Goal: Task Accomplishment & Management: Manage account settings

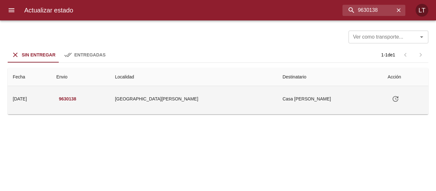
click at [279, 100] on td "Casa [PERSON_NAME]" at bounding box center [330, 99] width 105 height 26
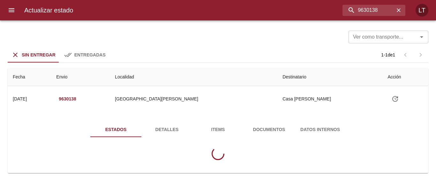
click at [278, 120] on div "Estados Detalles Items Documentos Datos Internos" at bounding box center [218, 143] width 411 height 59
click at [279, 126] on span "Documentos" at bounding box center [268, 130] width 43 height 8
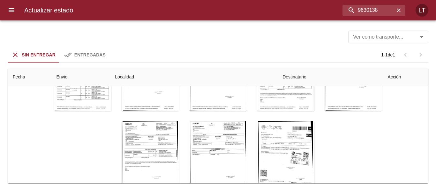
scroll to position [339, 0]
click at [386, 17] on div "Actualizar estado 9630138 LT" at bounding box center [218, 10] width 436 height 20
click at [384, 13] on input "9630138" at bounding box center [357, 10] width 75 height 11
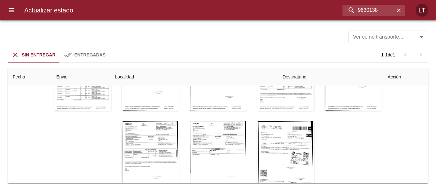
click at [217, 141] on div "Tabla de envíos del cliente" at bounding box center [217, 161] width 57 height 80
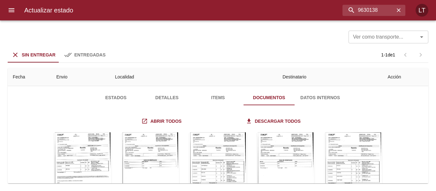
scroll to position [32, 0]
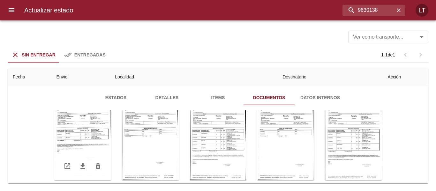
click at [88, 133] on div "Tabla de envíos del cliente" at bounding box center [82, 141] width 57 height 80
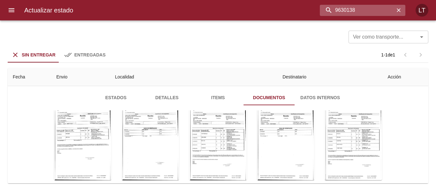
click at [371, 11] on input "9630138" at bounding box center [357, 10] width 75 height 11
paste input "760"
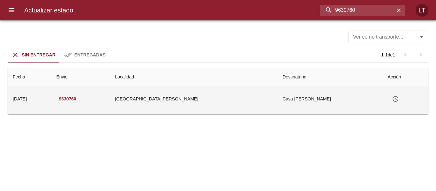
scroll to position [0, 0]
click at [278, 102] on td "Casa Jose Chiabrando" at bounding box center [330, 99] width 105 height 26
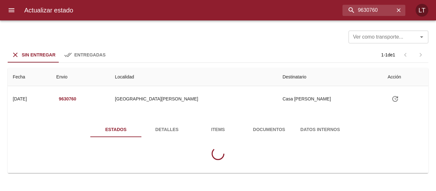
click at [262, 120] on div "Estados Detalles Items Documentos Datos Internos" at bounding box center [218, 143] width 411 height 59
click at [264, 125] on button "Documentos" at bounding box center [269, 129] width 51 height 15
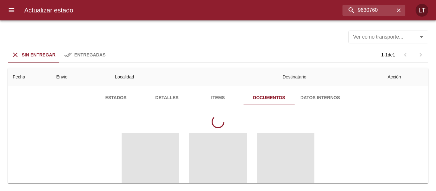
scroll to position [64, 0]
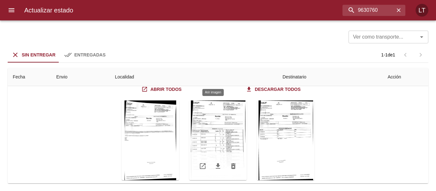
click at [226, 111] on div "Tabla de envíos del cliente" at bounding box center [217, 141] width 57 height 80
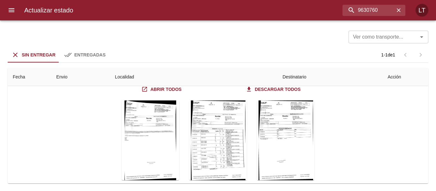
click at [379, 20] on div "Actualizar estado 9630760 LT" at bounding box center [218, 10] width 436 height 20
click at [377, 10] on input "9630760" at bounding box center [357, 10] width 75 height 11
click at [377, 9] on input "9630760" at bounding box center [357, 10] width 75 height 11
paste input "43753"
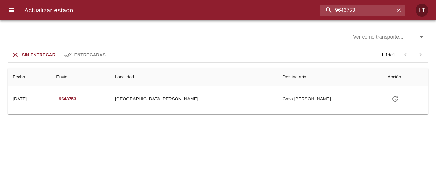
scroll to position [0, 0]
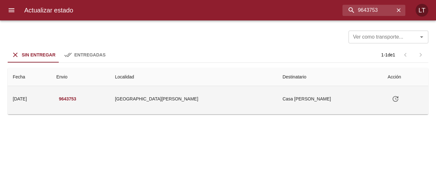
click at [278, 103] on td "Casa Jose Chiabrando" at bounding box center [330, 99] width 105 height 26
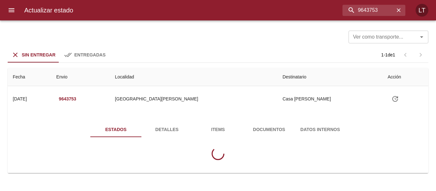
click at [263, 129] on span "Documentos" at bounding box center [268, 130] width 43 height 8
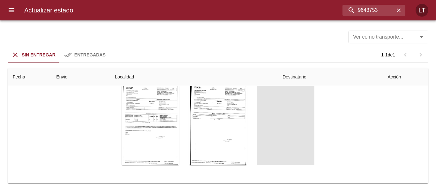
scroll to position [79, 0]
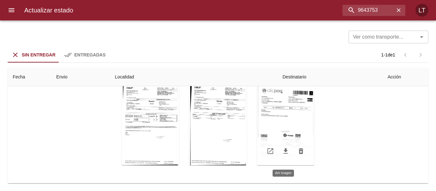
click at [288, 125] on div "Tabla de envíos del cliente" at bounding box center [285, 126] width 57 height 80
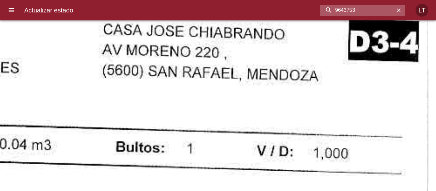
click at [373, 14] on input "9643753" at bounding box center [357, 10] width 75 height 11
paste input "5097"
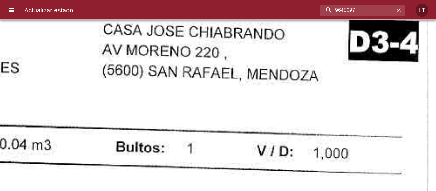
scroll to position [0, 0]
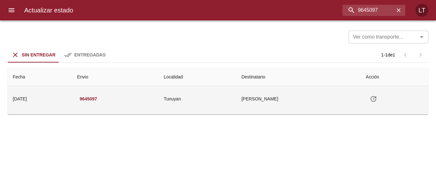
click at [263, 96] on td "Karen Isabel Ceballos Ml" at bounding box center [298, 99] width 125 height 26
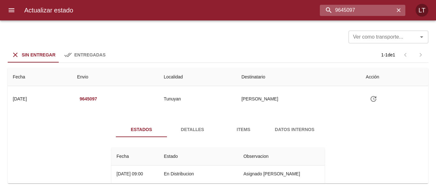
click at [372, 10] on input "9645097" at bounding box center [357, 10] width 75 height 11
paste input "54480"
type input "9654480"
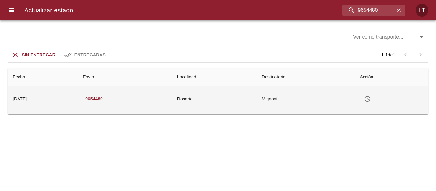
click at [370, 100] on icon "Tabla de envíos del cliente" at bounding box center [368, 99] width 6 height 6
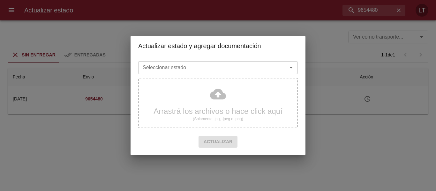
click at [197, 72] on input "Seleccionar estado" at bounding box center [208, 67] width 137 height 9
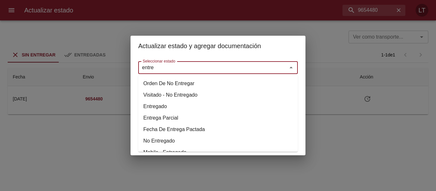
click at [165, 106] on li "Entregado" at bounding box center [218, 106] width 160 height 11
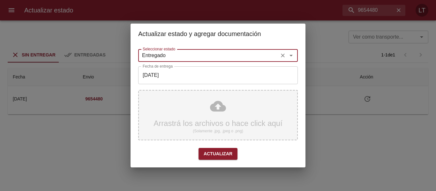
type input "Entregado"
click at [236, 119] on div "Arrastrá los archivos o hace click aquí (Solamente .jpg, .jpeg o .png)" at bounding box center [218, 115] width 160 height 50
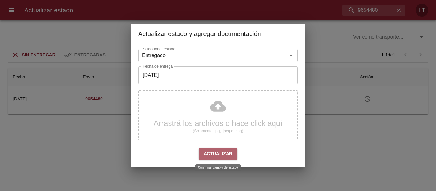
click at [222, 155] on span "Actualizar" at bounding box center [218, 154] width 29 height 8
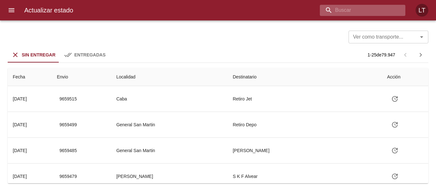
click at [369, 10] on input "buscar" at bounding box center [357, 10] width 75 height 11
paste input "9654508"
type input "9654508"
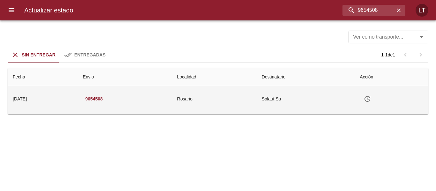
click at [385, 99] on td "Tabla de envíos del cliente" at bounding box center [392, 99] width 74 height 26
click at [371, 99] on icon "Tabla de envíos del cliente" at bounding box center [368, 99] width 8 height 8
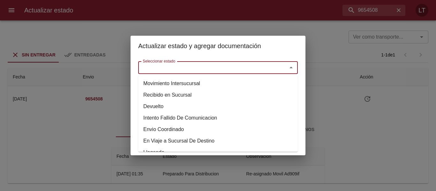
click at [222, 71] on input "Seleccionar estado" at bounding box center [208, 67] width 137 height 9
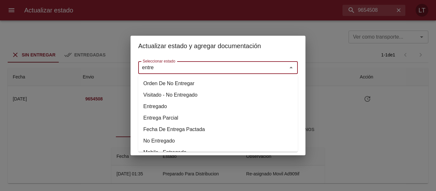
click at [163, 108] on li "Entregado" at bounding box center [218, 106] width 160 height 11
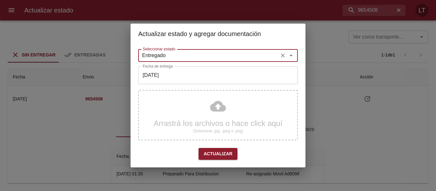
type input "Entregado"
click at [228, 156] on span "Actualizar" at bounding box center [218, 154] width 29 height 8
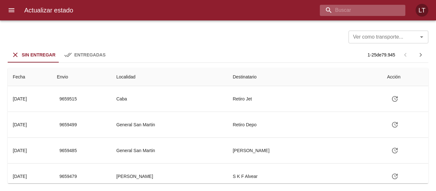
click at [360, 7] on input "buscar" at bounding box center [357, 10] width 75 height 11
paste input "9643567"
type input "9643567"
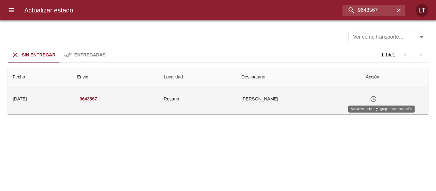
click at [381, 95] on button "Tabla de envíos del cliente" at bounding box center [373, 98] width 15 height 15
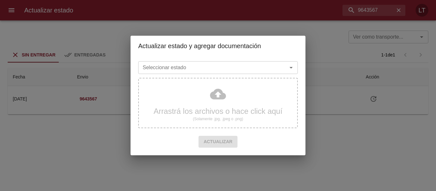
click at [239, 68] on input "Seleccionar estado" at bounding box center [208, 67] width 137 height 9
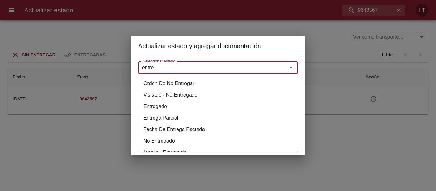
click at [163, 107] on li "Entregado" at bounding box center [218, 106] width 160 height 11
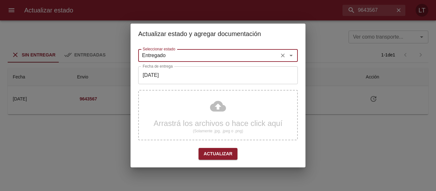
type input "Entregado"
click at [176, 75] on input "[DATE]" at bounding box center [218, 75] width 160 height 18
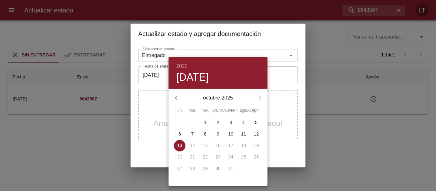
click at [208, 135] on span "8" at bounding box center [205, 134] width 11 height 6
type input "[DATE]"
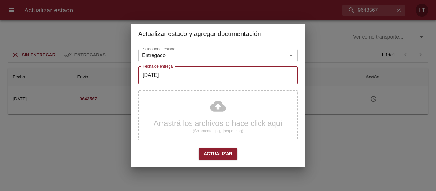
click at [224, 153] on span "Actualizar" at bounding box center [218, 154] width 29 height 8
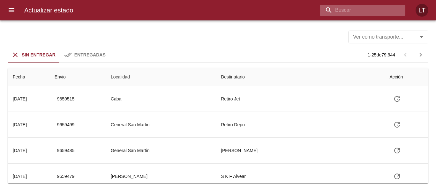
click at [361, 11] on input "buscar" at bounding box center [357, 10] width 75 height 11
paste input "9631404"
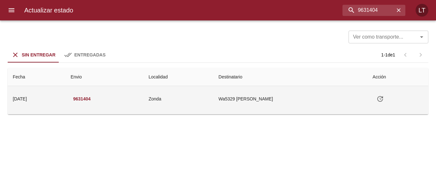
click at [235, 110] on td "Wa5329 Martha Beatriz Bustos" at bounding box center [291, 99] width 154 height 26
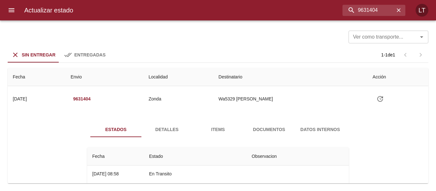
click at [263, 130] on span "Documentos" at bounding box center [268, 130] width 43 height 8
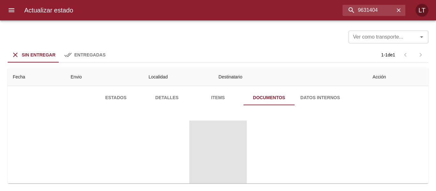
scroll to position [64, 0]
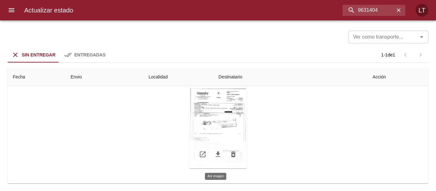
click at [233, 128] on div "Tabla de envíos del cliente" at bounding box center [217, 129] width 57 height 80
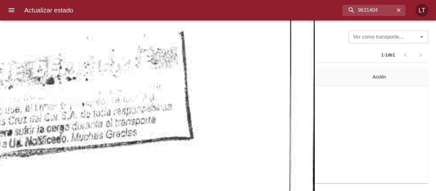
click at [367, 13] on input "9631404" at bounding box center [357, 10] width 75 height 11
paste input "2702"
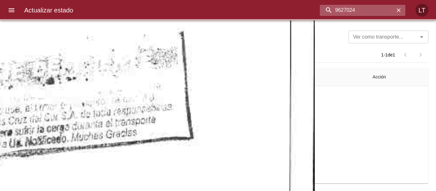
scroll to position [0, 0]
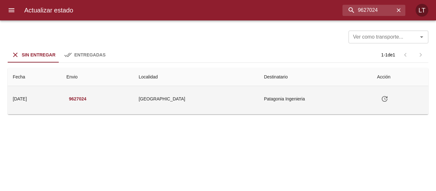
click at [252, 99] on td "Puerto Madryn" at bounding box center [196, 99] width 126 height 26
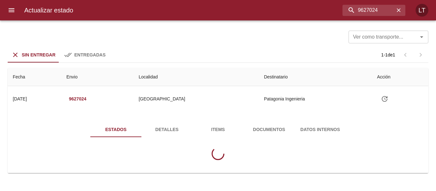
click at [257, 131] on span "Documentos" at bounding box center [268, 130] width 43 height 8
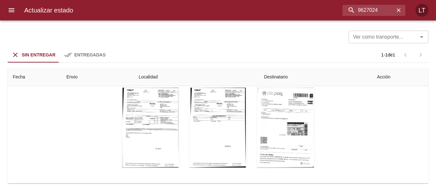
scroll to position [79, 0]
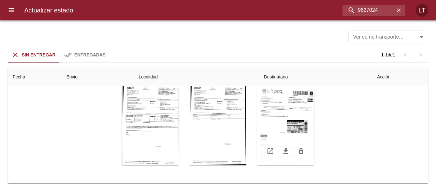
click at [302, 117] on div "Tabla de envíos del cliente" at bounding box center [285, 126] width 57 height 80
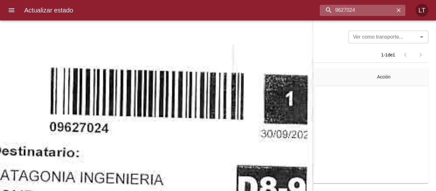
click at [373, 12] on input "9627024" at bounding box center [357, 10] width 75 height 11
paste input "30860"
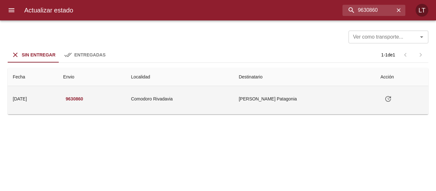
click at [234, 99] on td "Comodoro Rivadavia" at bounding box center [180, 99] width 108 height 26
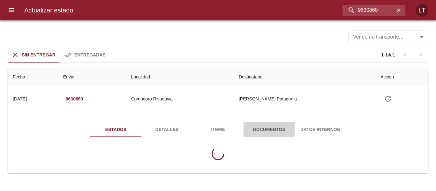
click at [249, 126] on span "Documentos" at bounding box center [268, 130] width 43 height 8
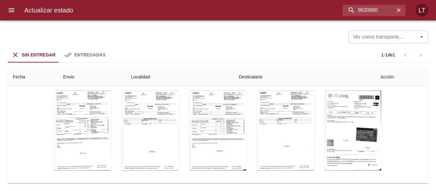
scroll to position [159, 0]
click at [367, 126] on div "Tabla de envíos del cliente" at bounding box center [353, 131] width 57 height 80
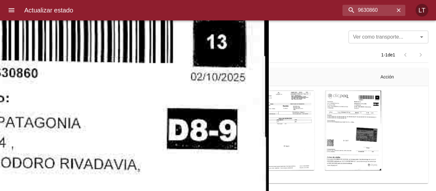
click at [366, 12] on input "9630860" at bounding box center [357, 10] width 75 height 11
paste input "584671"
type input "9584671"
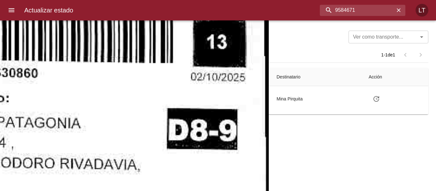
scroll to position [0, 0]
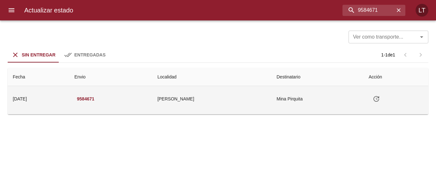
click at [263, 103] on td "Reyes" at bounding box center [211, 99] width 119 height 26
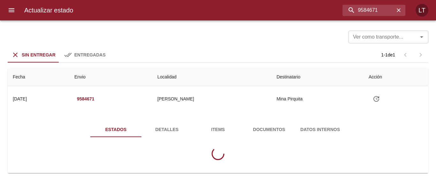
click at [271, 123] on button "Documentos" at bounding box center [269, 129] width 51 height 15
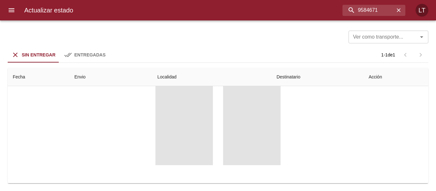
scroll to position [79, 0]
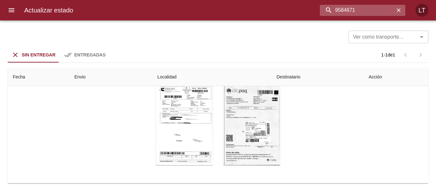
click at [365, 12] on input "9584671" at bounding box center [357, 10] width 75 height 11
paste input "643802"
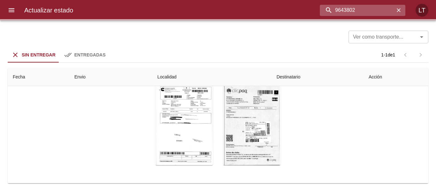
scroll to position [0, 0]
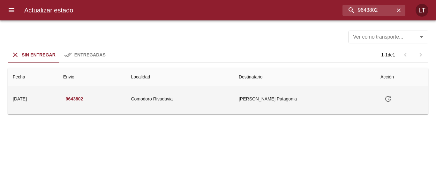
click at [234, 105] on td "Comodoro Rivadavia" at bounding box center [180, 99] width 108 height 26
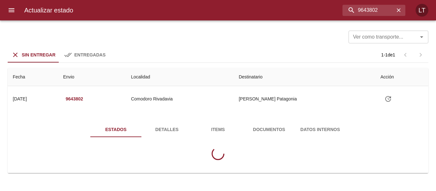
click at [269, 125] on button "Documentos" at bounding box center [269, 129] width 51 height 15
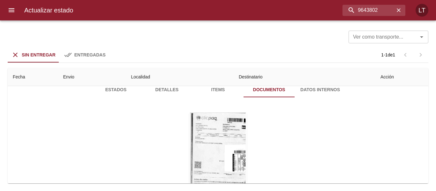
scroll to position [64, 0]
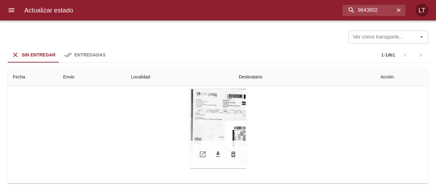
click at [230, 132] on div "Tabla de envíos del cliente" at bounding box center [217, 129] width 57 height 80
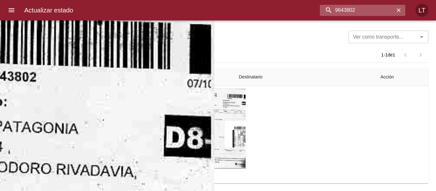
click at [365, 11] on input "9643802" at bounding box center [357, 10] width 75 height 11
paste input "1"
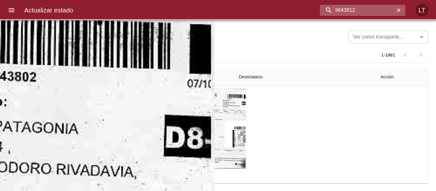
scroll to position [0, 0]
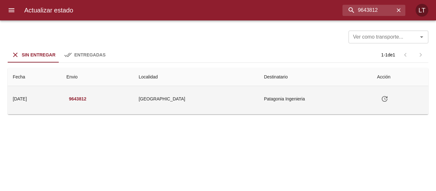
click at [259, 101] on td "Patagonia Ingenieria" at bounding box center [315, 99] width 113 height 26
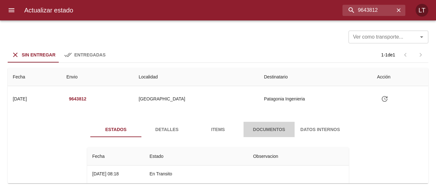
click at [268, 128] on span "Documentos" at bounding box center [268, 130] width 43 height 8
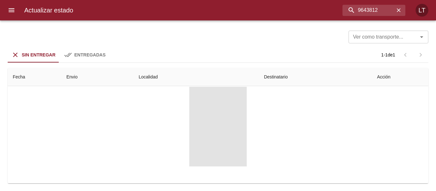
scroll to position [67, 0]
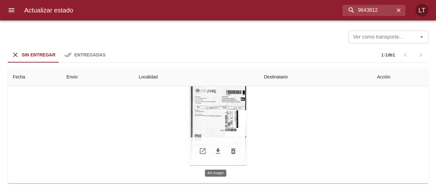
click at [240, 121] on div "Tabla de envíos del cliente" at bounding box center [217, 126] width 57 height 80
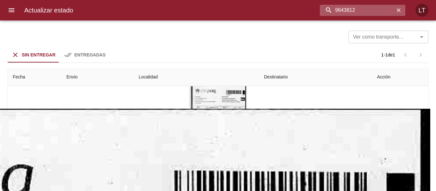
click at [361, 11] on input "9643812" at bounding box center [357, 10] width 75 height 11
paste input "50064"
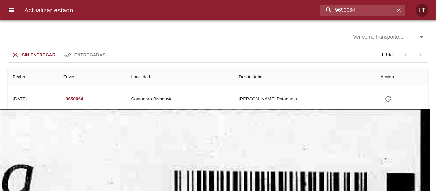
scroll to position [0, 0]
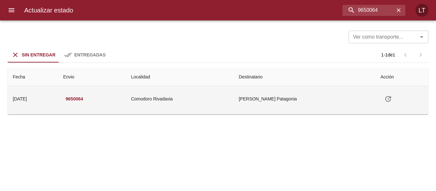
click at [234, 102] on td "Comodoro Rivadavia" at bounding box center [180, 99] width 108 height 26
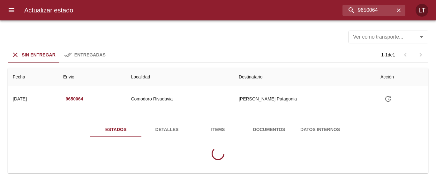
click at [258, 125] on button "Documentos" at bounding box center [269, 129] width 51 height 15
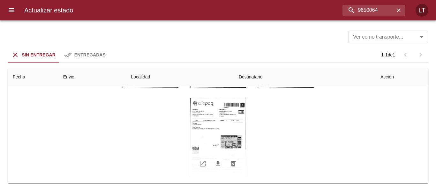
scroll to position [95, 0]
click at [225, 134] on div "Tabla de envíos del cliente" at bounding box center [217, 137] width 57 height 80
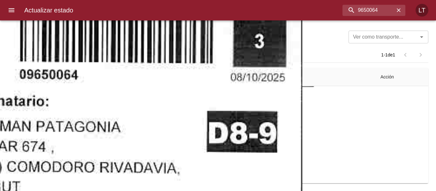
click at [186, 0] on html "Actualizar estado 9650064 LT Ver como transporte... Ver como transporte... Sin …" at bounding box center [218, 0] width 436 height 0
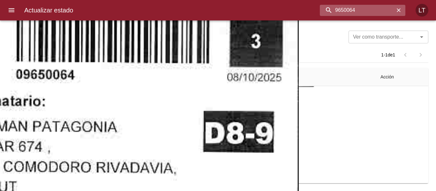
click at [368, 9] on input "9650064" at bounding box center [357, 10] width 75 height 11
click at [368, 10] on input "9650064" at bounding box center [357, 10] width 75 height 11
paste input "4653"
type input "9654653"
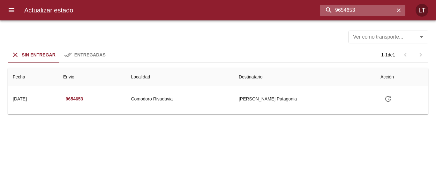
scroll to position [0, 0]
click at [275, 113] on td "Guia : 9654653" at bounding box center [218, 113] width 421 height 3
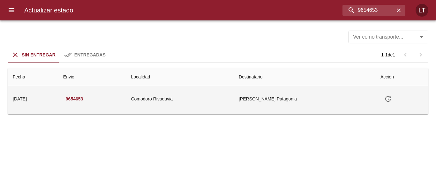
click at [273, 107] on td "Ruleman Patagonia" at bounding box center [305, 99] width 142 height 26
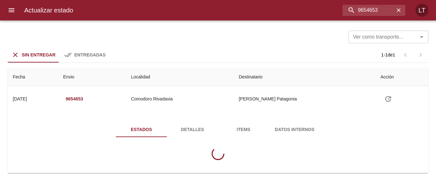
click at [272, 130] on button "Datos Internos" at bounding box center [294, 129] width 51 height 15
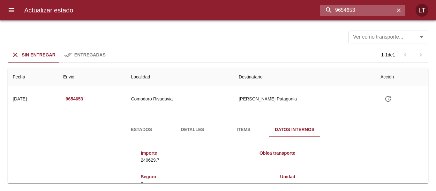
click at [385, 7] on input "9654653" at bounding box center [357, 10] width 75 height 11
paste input "30871"
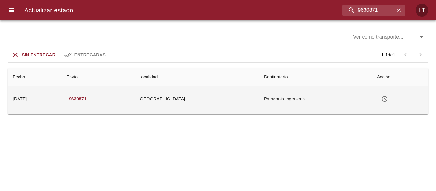
click at [276, 98] on td "Patagonia Ingenieria" at bounding box center [315, 99] width 113 height 26
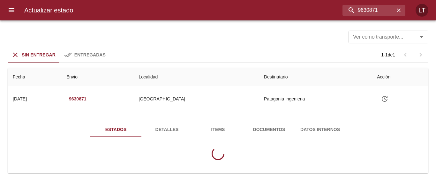
drag, startPoint x: 270, startPoint y: 132, endPoint x: 283, endPoint y: 126, distance: 14.5
click at [270, 132] on span "Documentos" at bounding box center [268, 130] width 43 height 8
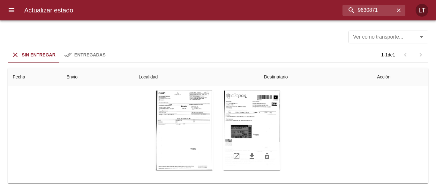
scroll to position [69, 0]
click at [261, 128] on div "Tabla de envíos del cliente" at bounding box center [251, 131] width 57 height 80
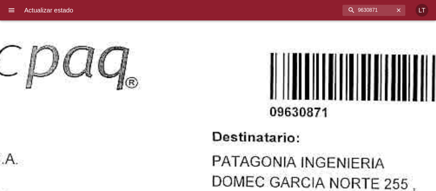
click at [376, 11] on input "9630871" at bounding box center [357, 10] width 75 height 11
paste input "391098"
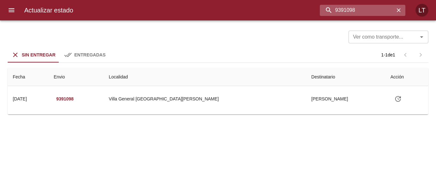
scroll to position [0, 0]
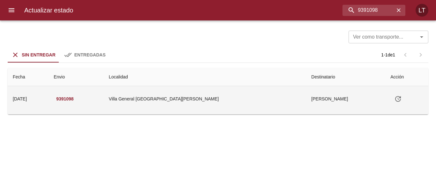
click at [276, 102] on td "Villa General San Martin" at bounding box center [205, 99] width 203 height 26
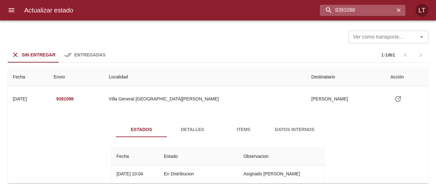
click at [372, 12] on input "9391098" at bounding box center [357, 10] width 75 height 11
paste input "646502"
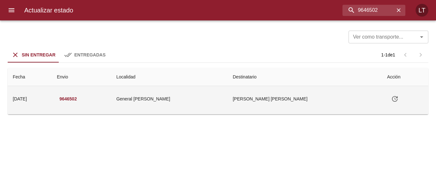
click at [280, 95] on td "Flavia Anabella Rolon" at bounding box center [305, 99] width 154 height 26
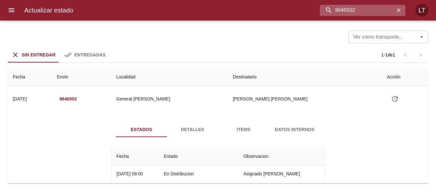
click at [356, 8] on input "9646502" at bounding box center [357, 10] width 75 height 11
click at [357, 8] on input "9646502" at bounding box center [357, 10] width 75 height 11
paste input "50025"
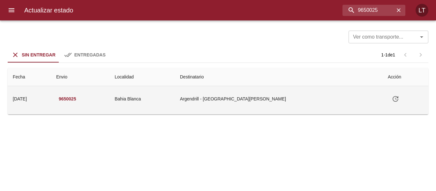
click at [267, 103] on td "Argendrill - Bahia Blanca" at bounding box center [279, 99] width 208 height 26
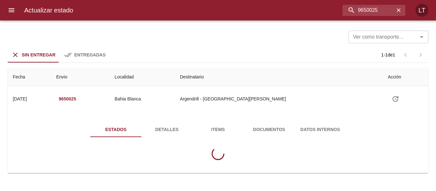
click at [272, 130] on span "Documentos" at bounding box center [268, 130] width 43 height 8
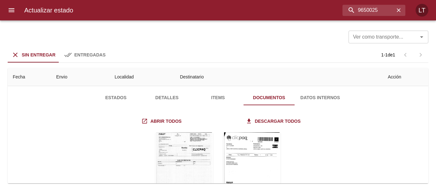
scroll to position [64, 0]
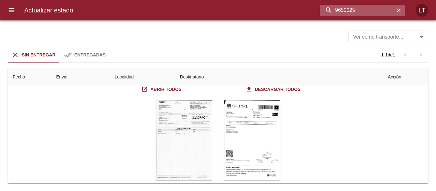
click at [362, 10] on input "9650025" at bounding box center [357, 10] width 75 height 11
paste input "06221"
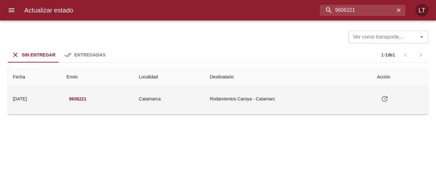
scroll to position [0, 0]
click at [256, 101] on td "Rodamientos Caroya - Catamarc" at bounding box center [288, 99] width 167 height 26
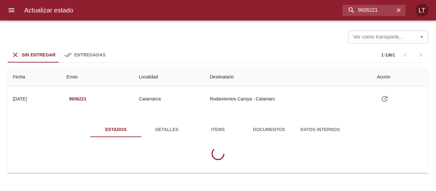
click at [267, 126] on span "Documentos" at bounding box center [268, 130] width 43 height 8
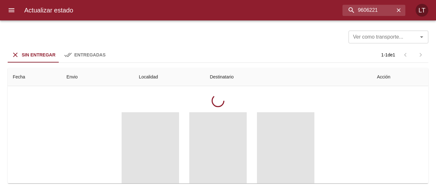
scroll to position [64, 0]
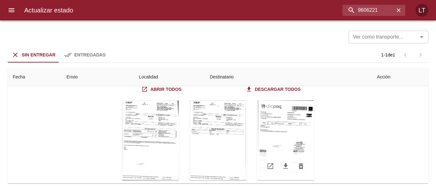
click at [298, 140] on div "Tabla de envíos del cliente" at bounding box center [285, 141] width 57 height 80
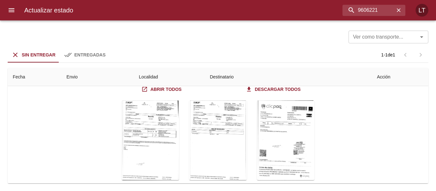
click at [362, 5] on input "9606221" at bounding box center [357, 10] width 75 height 11
paste input "36705"
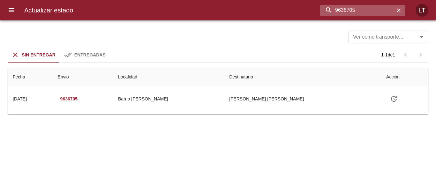
scroll to position [0, 0]
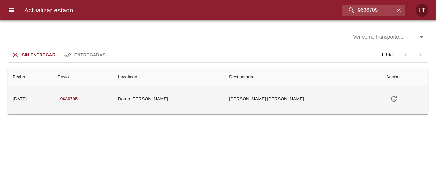
click at [307, 91] on td "Erica Pamela Sarmiento Ml" at bounding box center [302, 99] width 157 height 26
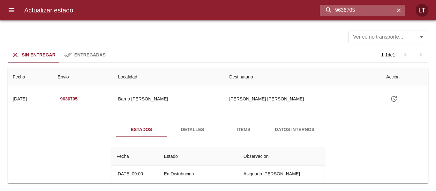
click at [374, 8] on input "9636705" at bounding box center [357, 10] width 75 height 11
paste input "49319"
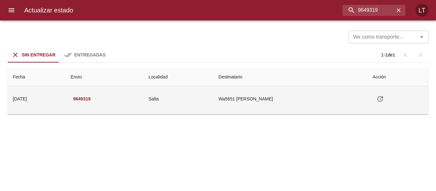
click at [277, 109] on td "Wa5651 Gonzalo Alfredo Martel" at bounding box center [291, 99] width 154 height 26
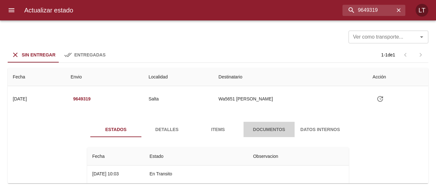
click at [255, 125] on button "Documentos" at bounding box center [269, 129] width 51 height 15
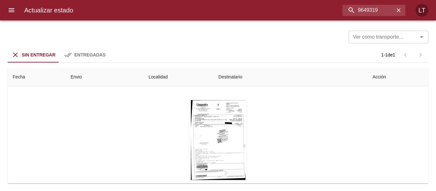
scroll to position [64, 0]
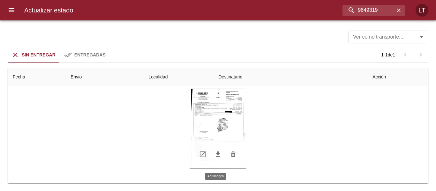
click at [225, 123] on div "Tabla de envíos del cliente" at bounding box center [217, 129] width 57 height 80
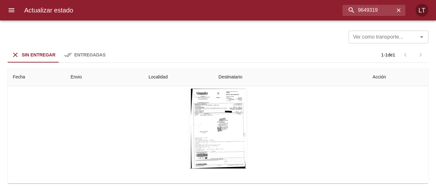
click at [364, 10] on input "9649319" at bounding box center [357, 10] width 75 height 11
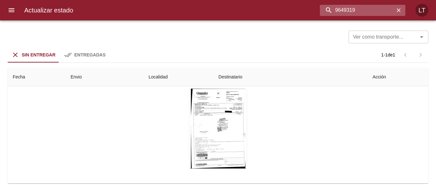
click at [364, 10] on input "9649319" at bounding box center [357, 10] width 75 height 11
paste input "400"
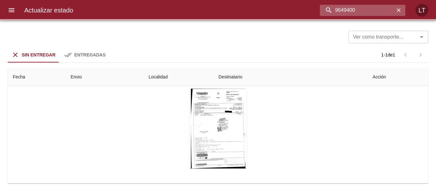
scroll to position [0, 0]
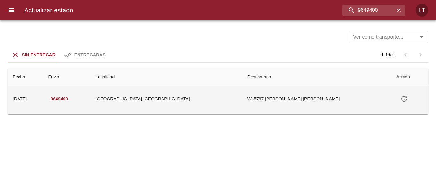
click at [257, 89] on td "Wa5767 Ariel Alberto Cruz" at bounding box center [316, 99] width 149 height 26
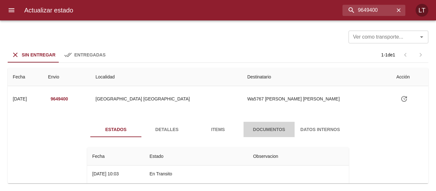
click at [264, 129] on span "Documentos" at bounding box center [268, 130] width 43 height 8
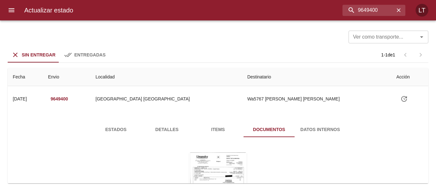
click at [177, 128] on span "Detalles" at bounding box center [166, 130] width 43 height 8
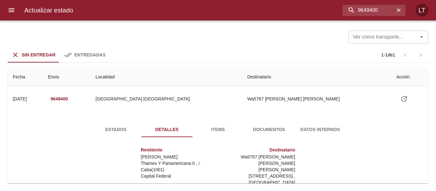
scroll to position [64, 0]
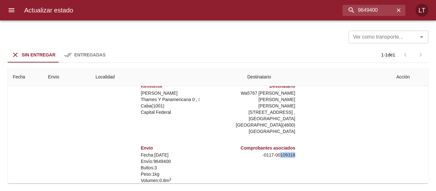
drag, startPoint x: 277, startPoint y: 136, endPoint x: 294, endPoint y: 135, distance: 17.6
click at [294, 135] on div "Remitente Wamaro Sa Thames Y Panamericana 0 ,   Caba ( 1001 ) Capital Federal D…" at bounding box center [218, 143] width 267 height 128
copy p "109318"
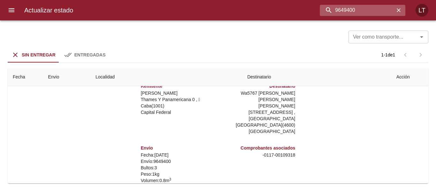
click at [369, 15] on input "9649400" at bounding box center [357, 10] width 75 height 11
paste input "583"
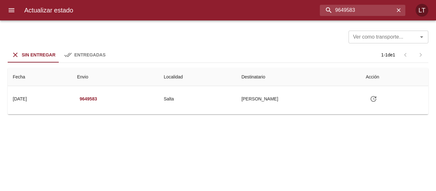
scroll to position [0, 0]
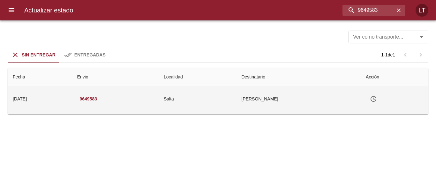
click at [236, 100] on td "Salta" at bounding box center [198, 99] width 78 height 26
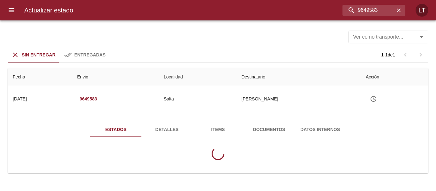
click at [266, 128] on span "Documentos" at bounding box center [268, 130] width 43 height 8
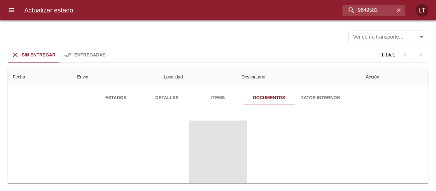
scroll to position [64, 0]
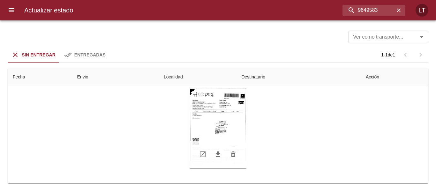
click at [229, 127] on div "Tabla de envíos del cliente" at bounding box center [217, 129] width 57 height 80
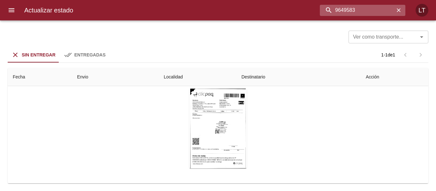
click at [366, 13] on input "9649583" at bounding box center [357, 10] width 75 height 11
paste input "2185"
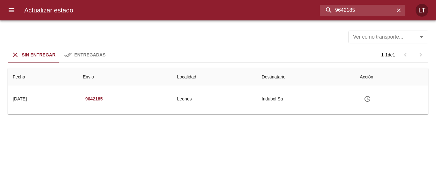
scroll to position [0, 0]
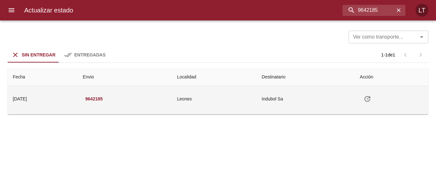
click at [270, 93] on td "Indubol Sa" at bounding box center [306, 99] width 98 height 26
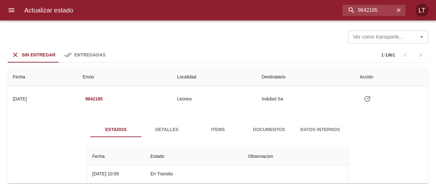
click at [267, 126] on span "Documentos" at bounding box center [268, 130] width 43 height 8
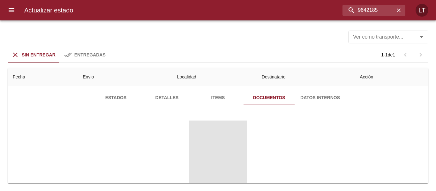
scroll to position [64, 0]
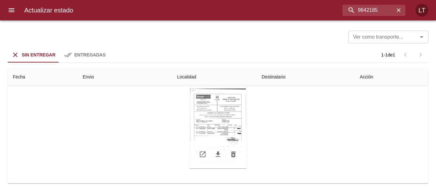
click at [230, 130] on div "Tabla de envíos del cliente" at bounding box center [217, 129] width 57 height 80
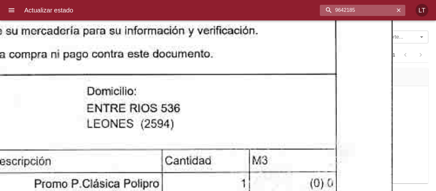
click at [362, 13] on input "9642185" at bounding box center [357, 10] width 75 height 11
paste input "26629"
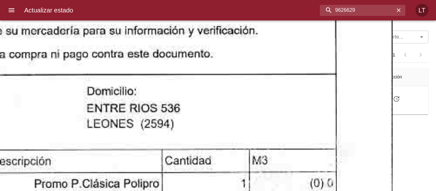
scroll to position [0, 0]
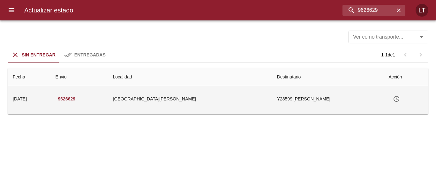
click at [272, 98] on td "Y28599 Jandin Claudia Patrici" at bounding box center [328, 99] width 112 height 26
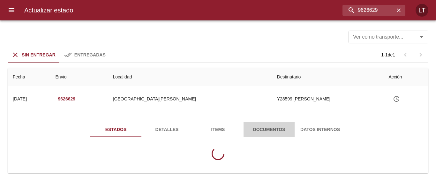
click at [268, 127] on span "Documentos" at bounding box center [268, 130] width 43 height 8
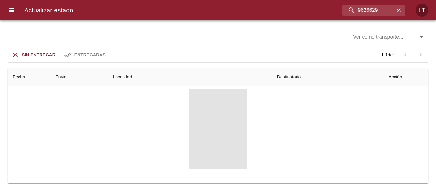
scroll to position [67, 0]
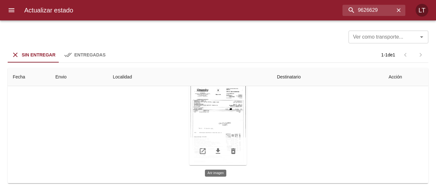
click at [236, 127] on div "Tabla de envíos del cliente" at bounding box center [217, 126] width 57 height 80
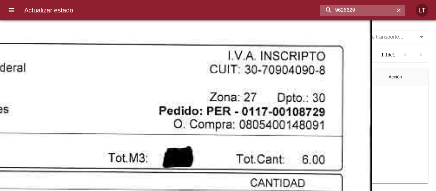
click at [379, 13] on input "9626629" at bounding box center [357, 10] width 75 height 11
paste input "33"
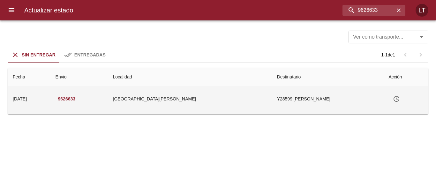
click at [323, 109] on td "Y28599 Jandin Claudia Patrici" at bounding box center [328, 99] width 112 height 26
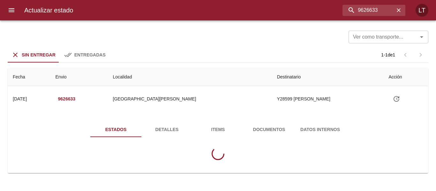
click at [282, 125] on button "Documentos" at bounding box center [269, 129] width 51 height 15
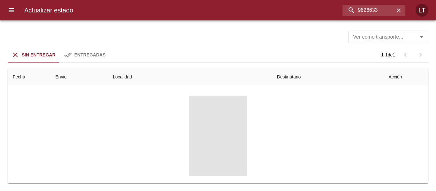
scroll to position [67, 0]
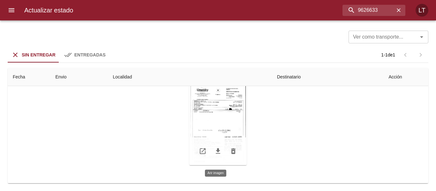
click at [222, 125] on div "Tabla de envíos del cliente" at bounding box center [217, 126] width 57 height 80
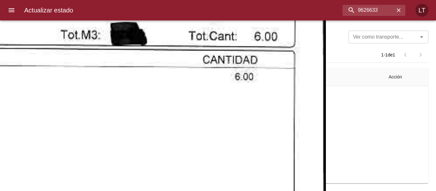
click at [364, 14] on input "9626633" at bounding box center [357, 10] width 75 height 11
paste input "00865"
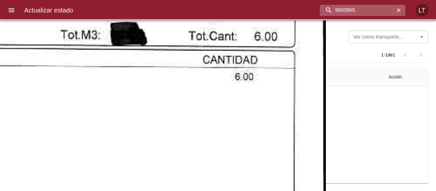
scroll to position [0, 0]
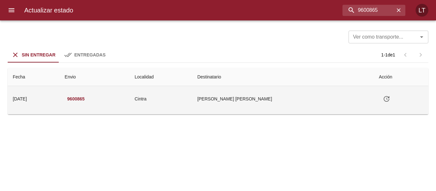
click at [307, 97] on td "Juan Gasparini Ml" at bounding box center [283, 99] width 182 height 26
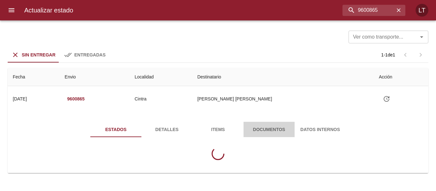
click at [268, 128] on span "Documentos" at bounding box center [268, 130] width 43 height 8
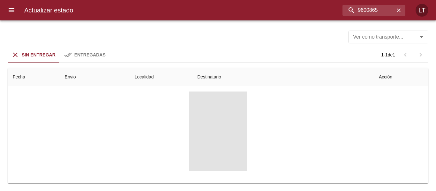
scroll to position [64, 0]
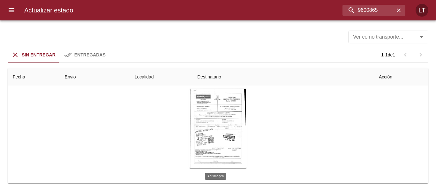
click at [231, 123] on div "Tabla de envíos del cliente" at bounding box center [217, 129] width 57 height 80
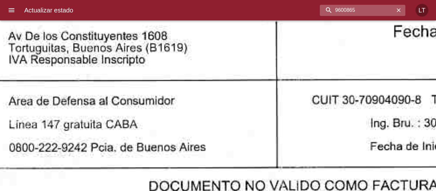
click at [377, 7] on input "9600865" at bounding box center [357, 10] width 75 height 11
paste input "26663"
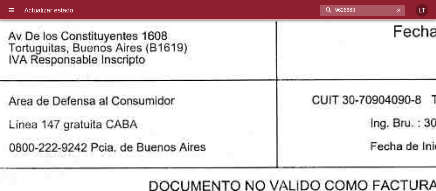
scroll to position [0, 0]
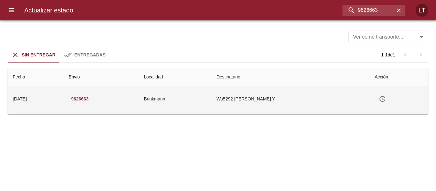
click at [244, 99] on td "Wa5292 Sufia Carlos Andres Y" at bounding box center [290, 99] width 158 height 26
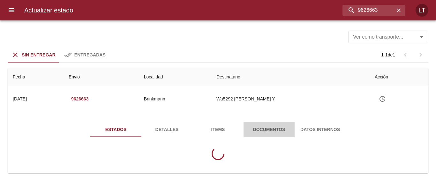
click at [254, 124] on button "Documentos" at bounding box center [269, 129] width 51 height 15
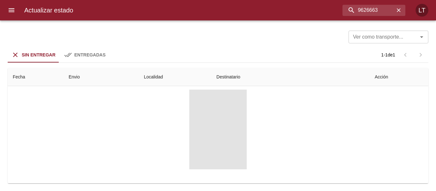
scroll to position [64, 0]
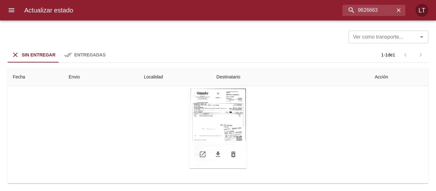
click at [240, 119] on div "Tabla de envíos del cliente" at bounding box center [217, 129] width 57 height 80
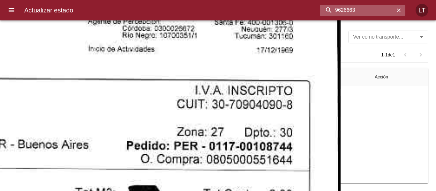
click at [370, 10] on input "9626663" at bounding box center [357, 10] width 75 height 11
paste input "51422"
type input "9651422"
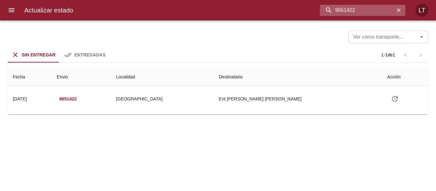
scroll to position [0, 0]
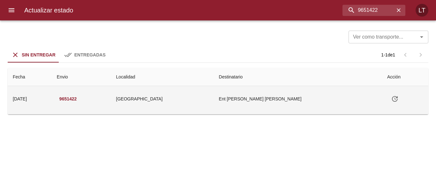
click at [301, 97] on td "Ent Emanuel Alberto Ortega" at bounding box center [298, 99] width 168 height 26
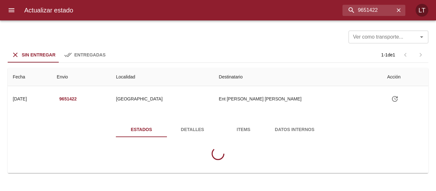
click at [273, 125] on button "Datos Internos" at bounding box center [294, 129] width 51 height 15
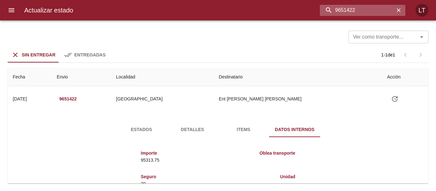
click at [379, 10] on input "9651422" at bounding box center [357, 10] width 75 height 11
paste input "43753"
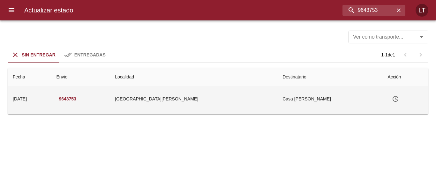
click at [294, 107] on td "Casa Jose Chiabrando" at bounding box center [330, 99] width 105 height 26
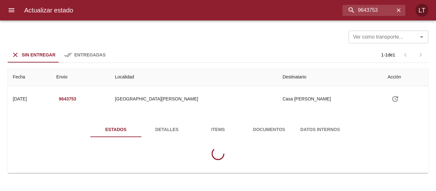
click at [274, 131] on span "Documentos" at bounding box center [268, 130] width 43 height 8
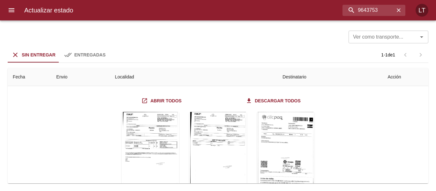
scroll to position [64, 0]
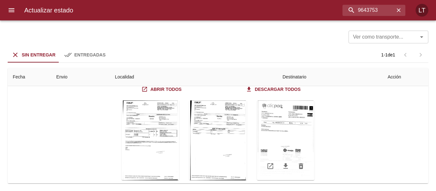
click at [284, 137] on div "Tabla de envíos del cliente" at bounding box center [285, 141] width 57 height 80
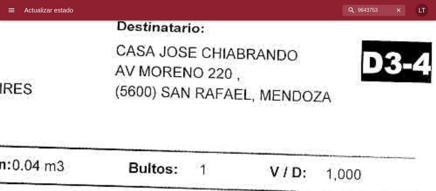
click at [375, 5] on input "9643753" at bounding box center [357, 10] width 75 height 11
paste input "5097"
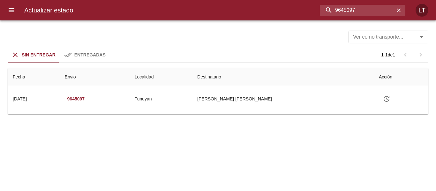
scroll to position [0, 0]
click at [365, 11] on input "9645097" at bounding box center [357, 10] width 75 height 11
paste input "478929"
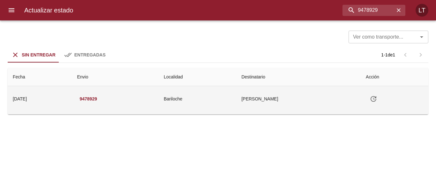
click at [270, 96] on td "Serquis Solange" at bounding box center [298, 99] width 125 height 26
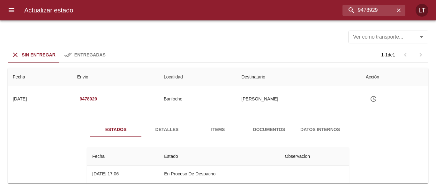
click at [272, 127] on span "Documentos" at bounding box center [268, 130] width 43 height 8
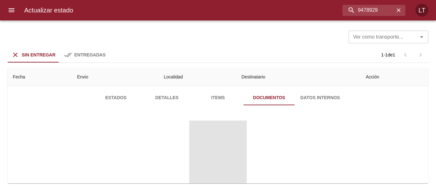
scroll to position [64, 0]
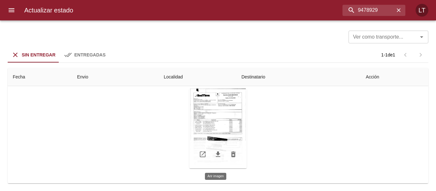
click at [232, 129] on div "Tabla de envíos del cliente" at bounding box center [217, 129] width 57 height 80
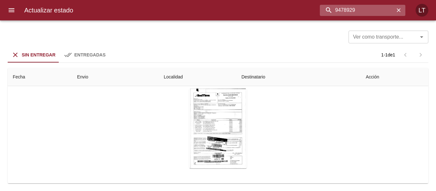
click at [375, 12] on input "9478929" at bounding box center [357, 10] width 75 height 11
paste input "643733"
type input "9643733"
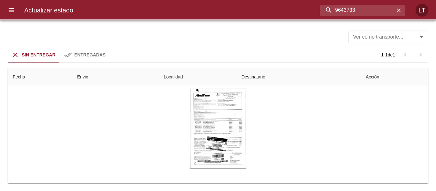
scroll to position [0, 0]
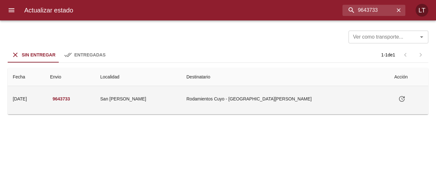
click at [303, 105] on td "Rodamientos Cuyo - San Juan" at bounding box center [285, 99] width 208 height 26
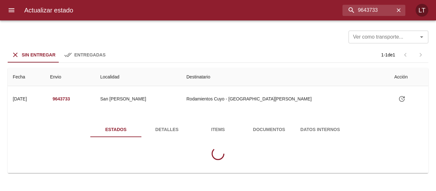
click at [267, 130] on span "Documentos" at bounding box center [268, 130] width 43 height 8
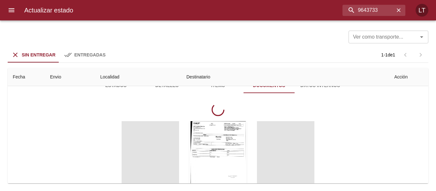
scroll to position [64, 0]
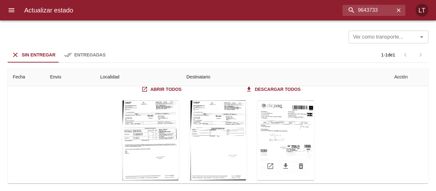
click at [296, 142] on div "Tabla de envíos del cliente" at bounding box center [285, 141] width 57 height 80
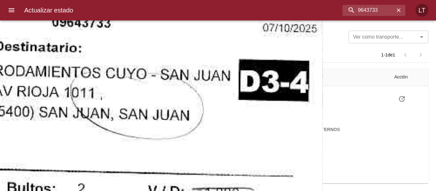
scroll to position [64, 0]
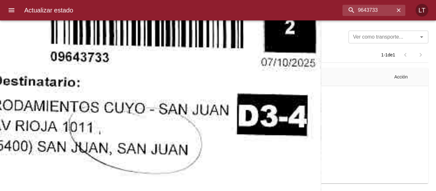
click at [385, 10] on input "9643733" at bounding box center [357, 10] width 75 height 11
type input "9616113"
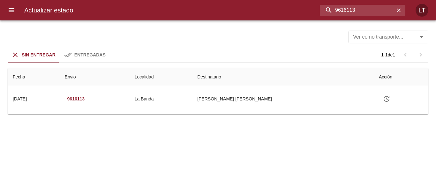
scroll to position [0, 0]
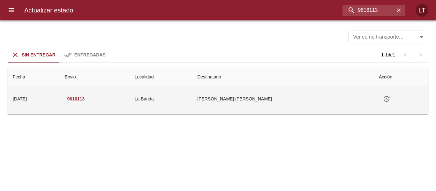
click at [381, 93] on button "Tabla de envíos del cliente" at bounding box center [386, 98] width 15 height 15
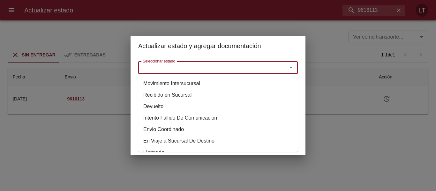
click at [252, 70] on input "Seleccionar estado" at bounding box center [208, 67] width 137 height 9
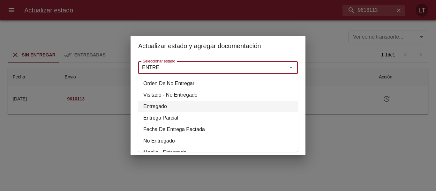
click at [162, 105] on li "Entregado" at bounding box center [218, 106] width 160 height 11
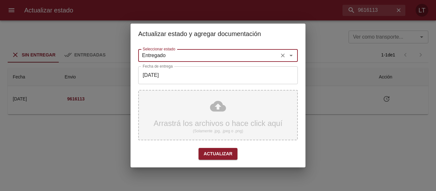
type input "Entregado"
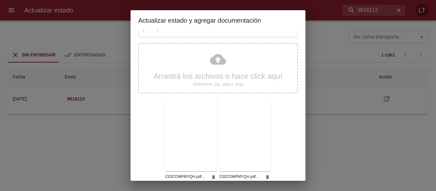
scroll to position [60, 0]
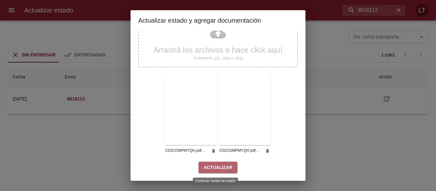
click at [222, 166] on span "Actualizar" at bounding box center [218, 168] width 29 height 8
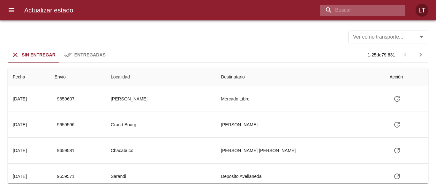
click at [367, 6] on input "buscar" at bounding box center [357, 10] width 75 height 11
type input "9602735"
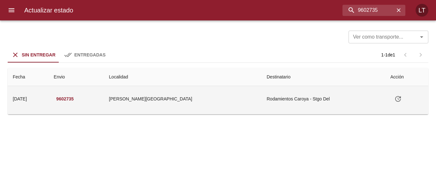
click at [394, 101] on icon "Tabla de envíos del cliente" at bounding box center [398, 99] width 8 height 8
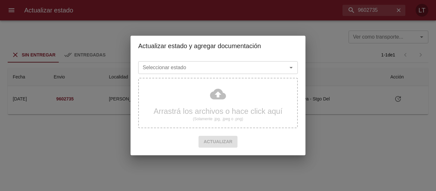
click at [244, 72] on input "Seleccionar estado" at bounding box center [208, 67] width 137 height 9
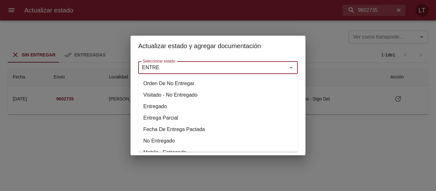
click at [166, 103] on li "Entregado" at bounding box center [218, 106] width 160 height 11
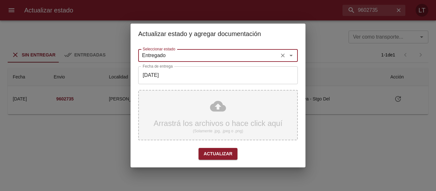
type input "Entregado"
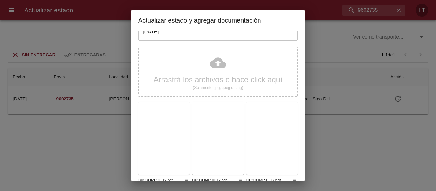
scroll to position [60, 0]
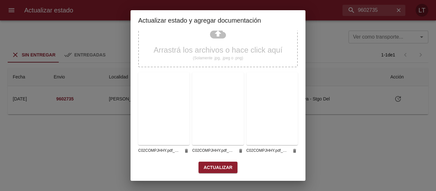
click at [222, 164] on span "Actualizar" at bounding box center [218, 168] width 29 height 8
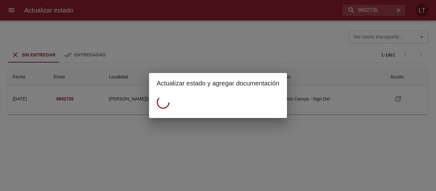
scroll to position [0, 0]
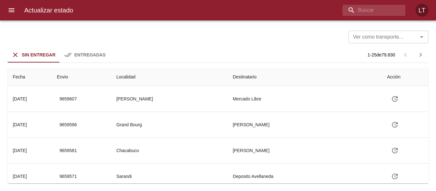
click at [367, 16] on div "Actualizar estado LT" at bounding box center [218, 10] width 436 height 20
click at [365, 8] on input "buscar" at bounding box center [357, 10] width 75 height 11
type input "9635160"
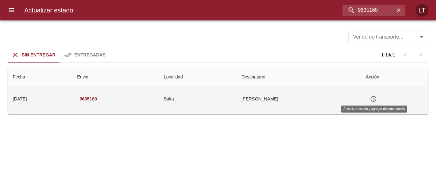
click at [371, 101] on icon "Tabla de envíos del cliente" at bounding box center [374, 99] width 8 height 8
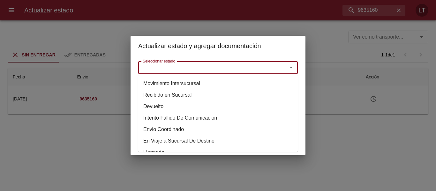
click at [234, 67] on input "Seleccionar estado" at bounding box center [208, 67] width 137 height 9
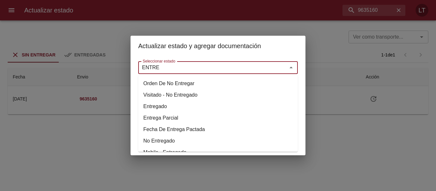
click at [164, 105] on li "Entregado" at bounding box center [218, 106] width 160 height 11
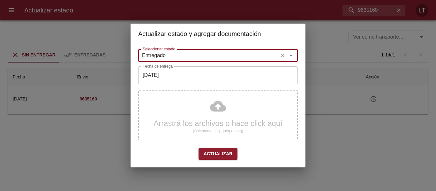
type input "Entregado"
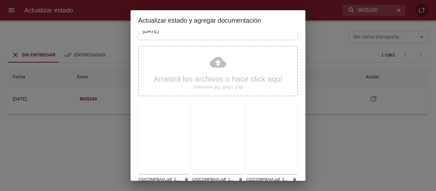
scroll to position [60, 0]
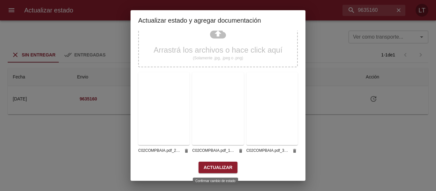
click at [225, 164] on button "Actualizar" at bounding box center [218, 168] width 39 height 12
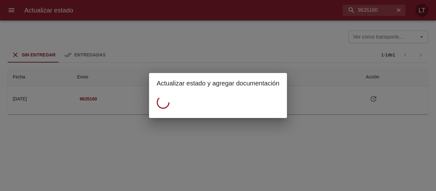
scroll to position [0, 0]
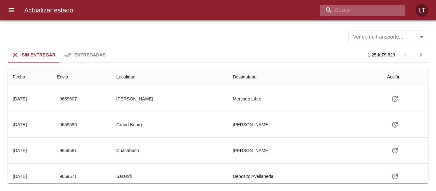
click at [367, 8] on input "buscar" at bounding box center [357, 10] width 75 height 11
type input "0"
type input "9611989"
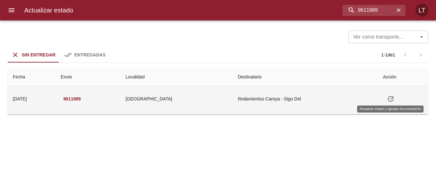
click at [388, 99] on icon "Tabla de envíos del cliente" at bounding box center [391, 99] width 6 height 6
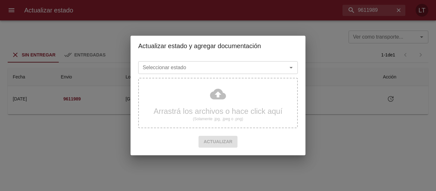
click at [229, 69] on input "Seleccionar estado" at bounding box center [208, 67] width 137 height 9
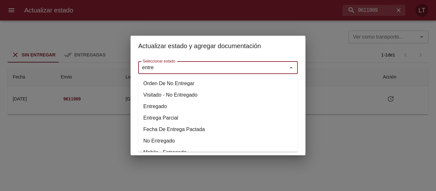
click at [162, 104] on li "Entregado" at bounding box center [218, 106] width 160 height 11
type input "Entregado"
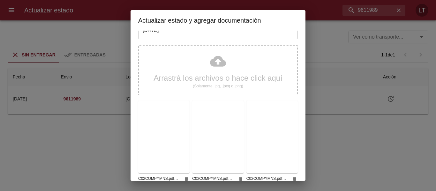
scroll to position [60, 0]
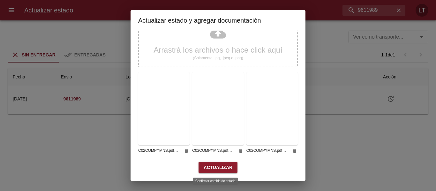
click at [226, 172] on button "Actualizar" at bounding box center [218, 168] width 39 height 12
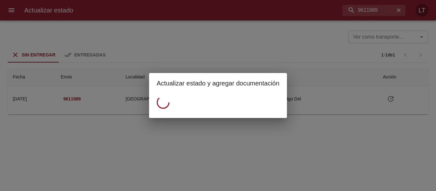
scroll to position [0, 0]
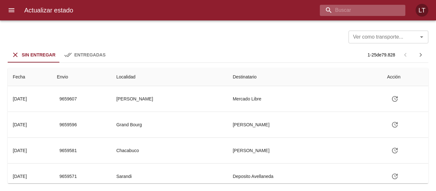
click at [364, 8] on input "buscar" at bounding box center [357, 10] width 75 height 11
type input "9615792"
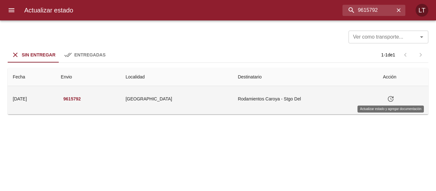
click at [386, 101] on button "Tabla de envíos del cliente" at bounding box center [390, 98] width 15 height 15
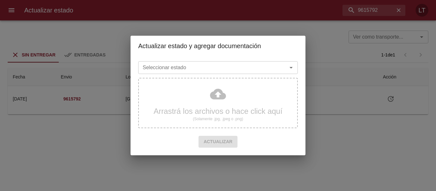
click at [225, 66] on input "Seleccionar estado" at bounding box center [208, 67] width 137 height 9
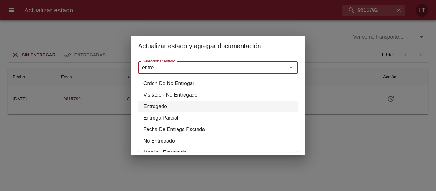
click at [161, 103] on li "Entregado" at bounding box center [218, 106] width 160 height 11
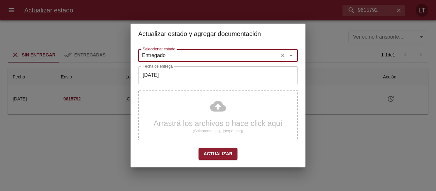
type input "Entregado"
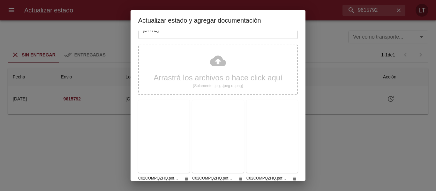
scroll to position [60, 0]
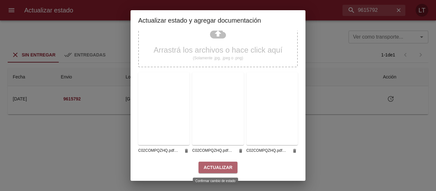
click at [218, 164] on span "Actualizar" at bounding box center [218, 168] width 29 height 8
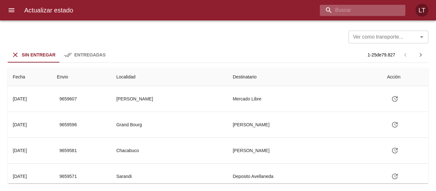
click at [382, 10] on input "buscar" at bounding box center [357, 10] width 75 height 11
type input "9624696"
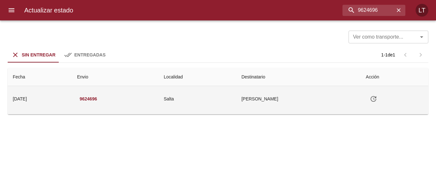
click at [376, 98] on icon "Tabla de envíos del cliente" at bounding box center [374, 99] width 8 height 8
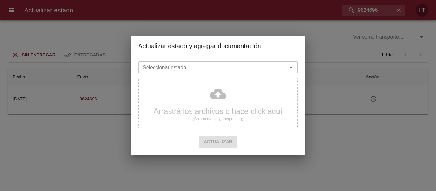
click at [222, 62] on div "Seleccionar estado" at bounding box center [218, 67] width 160 height 13
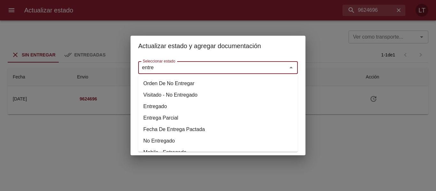
click at [161, 104] on li "Entregado" at bounding box center [218, 106] width 160 height 11
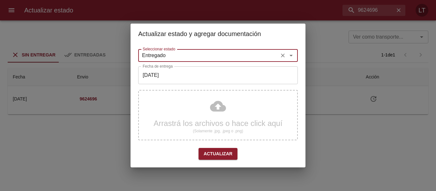
type input "Entregado"
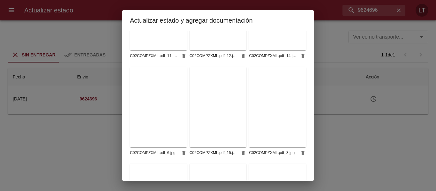
scroll to position [445, 0]
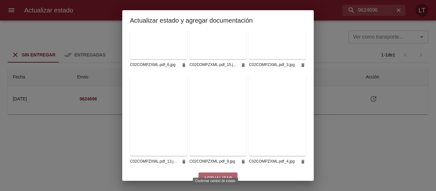
click at [220, 175] on span "Actualizar" at bounding box center [218, 179] width 29 height 8
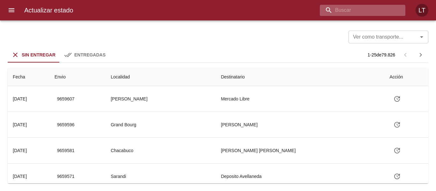
click at [357, 7] on input "buscar" at bounding box center [357, 10] width 75 height 11
type input "9620434"
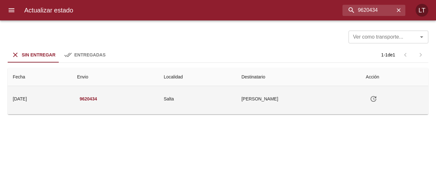
click at [373, 100] on icon "Tabla de envíos del cliente" at bounding box center [374, 99] width 8 height 8
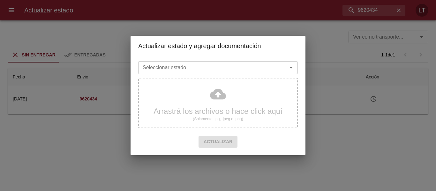
click at [235, 65] on input "Seleccionar estado" at bounding box center [208, 67] width 137 height 9
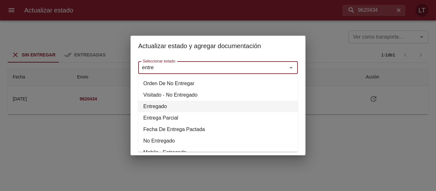
click at [162, 105] on li "Entregado" at bounding box center [218, 106] width 160 height 11
type input "Entregado"
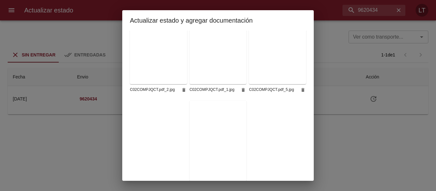
scroll to position [255, 0]
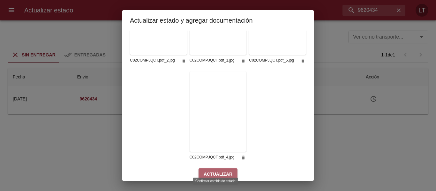
click at [220, 171] on span "Actualizar" at bounding box center [218, 175] width 29 height 8
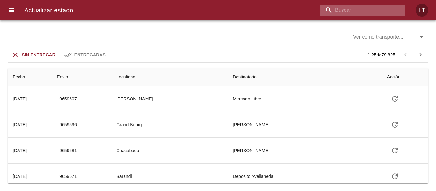
click at [369, 11] on input "buscar" at bounding box center [357, 10] width 75 height 11
paste input "9607767"
type input "9607767"
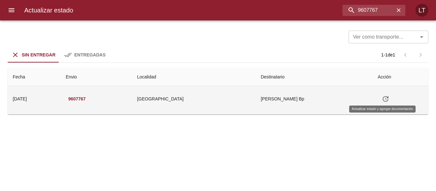
click at [382, 102] on icon "Tabla de envíos del cliente" at bounding box center [386, 99] width 8 height 8
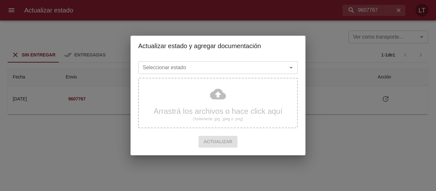
click at [187, 67] on input "Seleccionar estado" at bounding box center [208, 67] width 137 height 9
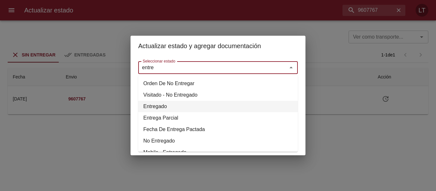
click at [153, 105] on li "Entregado" at bounding box center [218, 106] width 160 height 11
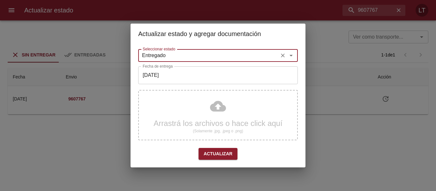
type input "Entregado"
click at [157, 80] on input "[DATE]" at bounding box center [218, 75] width 160 height 18
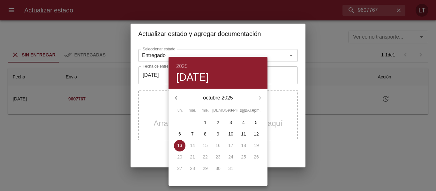
click at [244, 125] on p "4" at bounding box center [243, 122] width 3 height 6
type input "[DATE]"
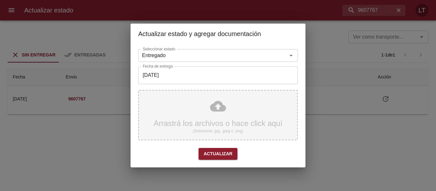
click at [215, 107] on div "Arrastrá los archivos o hace click aquí (Solamente .jpg, .jpeg o .png)" at bounding box center [218, 115] width 160 height 50
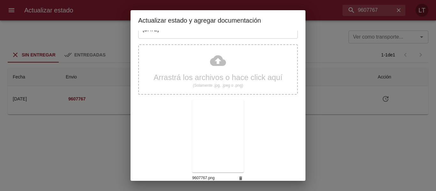
scroll to position [60, 0]
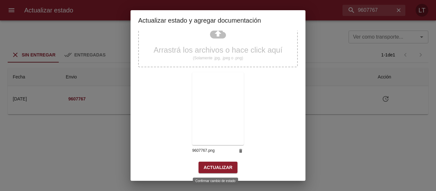
click at [209, 165] on span "Actualizar" at bounding box center [218, 168] width 29 height 8
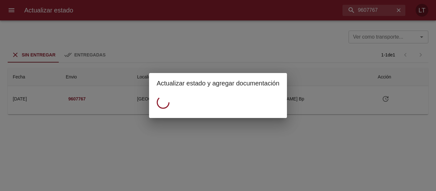
scroll to position [0, 0]
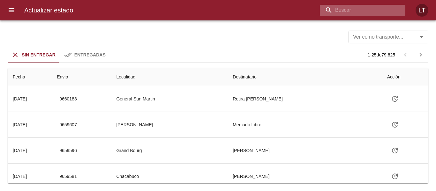
click at [364, 5] on input "buscar" at bounding box center [357, 10] width 75 height 11
paste input "9599072"
type input "9599072"
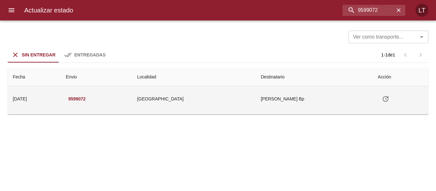
click at [386, 101] on icon "Tabla de envíos del cliente" at bounding box center [386, 99] width 6 height 6
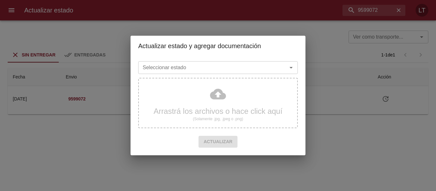
click at [218, 67] on input "Seleccionar estado" at bounding box center [208, 67] width 137 height 9
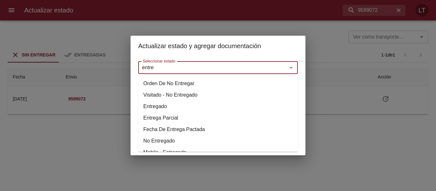
click at [158, 103] on li "Entregado" at bounding box center [218, 106] width 160 height 11
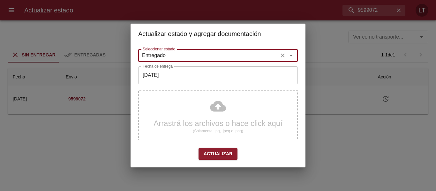
type input "Entregado"
click at [171, 75] on input "[DATE]" at bounding box center [218, 75] width 160 height 18
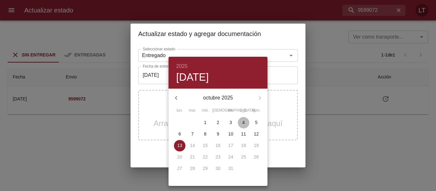
click at [244, 121] on p "4" at bounding box center [243, 122] width 3 height 6
type input "04/10/2025"
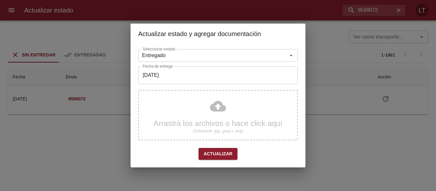
click at [207, 108] on div "Arrastrá los archivos o hace click aquí (Solamente .jpg, .jpeg o .png)" at bounding box center [218, 115] width 160 height 50
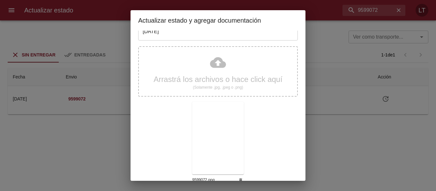
scroll to position [60, 0]
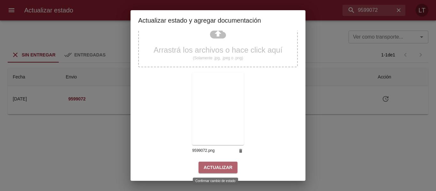
click at [220, 163] on button "Actualizar" at bounding box center [218, 168] width 39 height 12
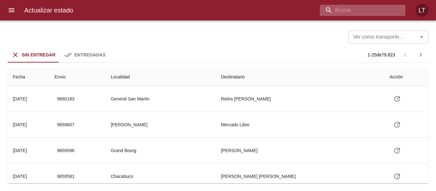
click at [383, 11] on input "buscar" at bounding box center [357, 10] width 75 height 11
paste input "9640731"
type input "9640731"
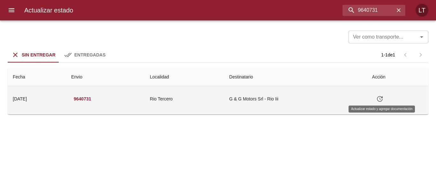
click at [380, 102] on icon "Tabla de envíos del cliente" at bounding box center [380, 99] width 8 height 8
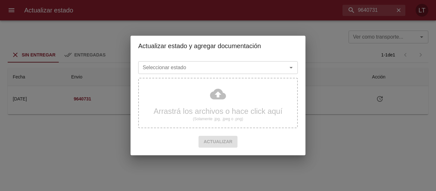
click at [214, 69] on input "Seleccionar estado" at bounding box center [208, 67] width 137 height 9
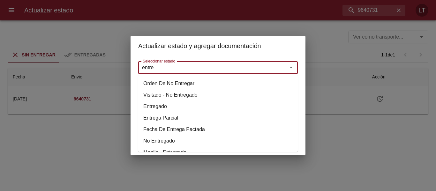
click at [161, 104] on li "Entregado" at bounding box center [218, 106] width 160 height 11
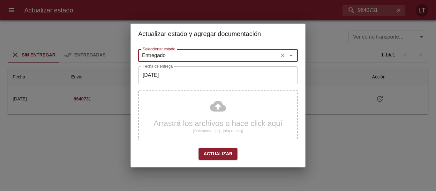
type input "Entregado"
drag, startPoint x: 172, startPoint y: 85, endPoint x: 173, endPoint y: 77, distance: 8.0
click at [173, 77] on input "[DATE]" at bounding box center [218, 75] width 160 height 18
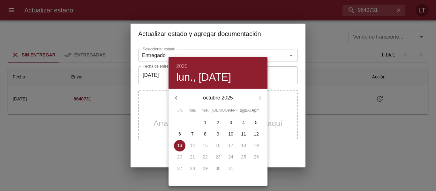
click at [241, 122] on span "4" at bounding box center [243, 122] width 11 height 6
type input "[DATE]"
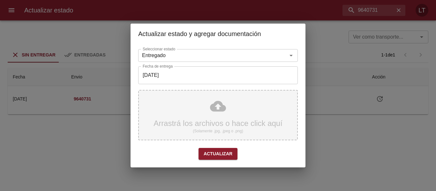
click at [219, 107] on div "Arrastrá los archivos o hace click aquí (Solamente .jpg, .jpeg o .png)" at bounding box center [218, 115] width 160 height 50
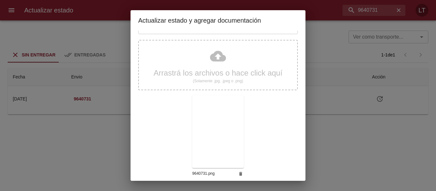
scroll to position [60, 0]
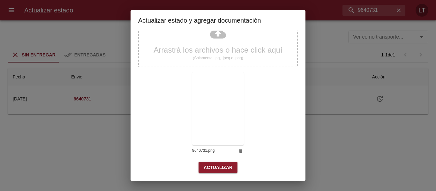
click at [233, 165] on button "Actualizar" at bounding box center [218, 168] width 39 height 12
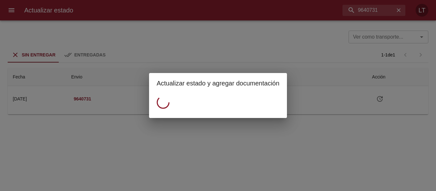
scroll to position [0, 0]
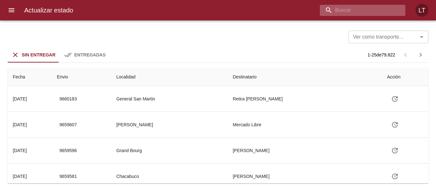
click at [368, 10] on input "buscar" at bounding box center [357, 10] width 75 height 11
paste input "9627019"
type input "9627019"
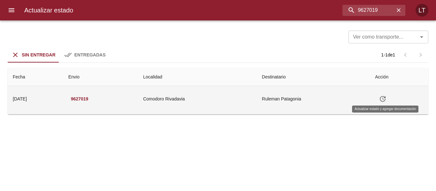
click at [382, 96] on icon "Tabla de envíos del cliente" at bounding box center [383, 99] width 8 height 8
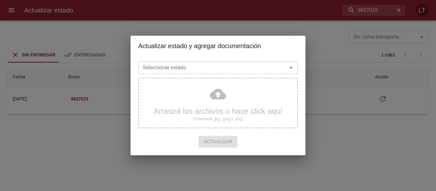
click at [253, 63] on div "Seleccionar estado" at bounding box center [218, 67] width 160 height 13
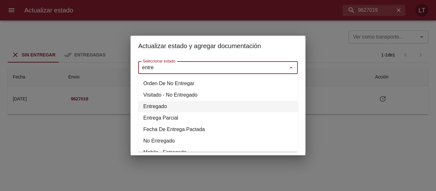
click at [159, 104] on li "Entregado" at bounding box center [218, 106] width 160 height 11
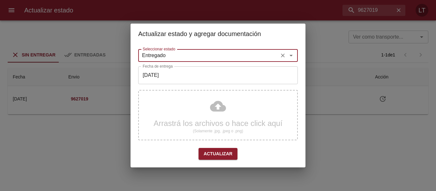
type input "Entregado"
click at [170, 80] on input "[DATE]" at bounding box center [218, 75] width 160 height 18
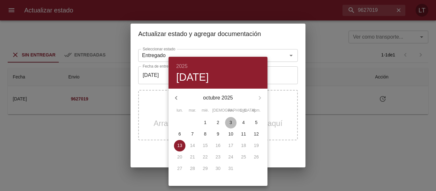
click at [232, 123] on p "3" at bounding box center [231, 122] width 3 height 6
type input "[DATE]"
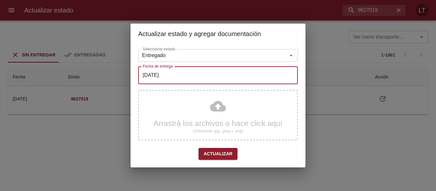
click at [212, 115] on div "Arrastrá los archivos o hace click aquí (Solamente .jpg, .jpeg o .png)" at bounding box center [218, 115] width 160 height 50
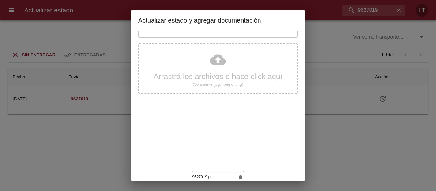
scroll to position [60, 0]
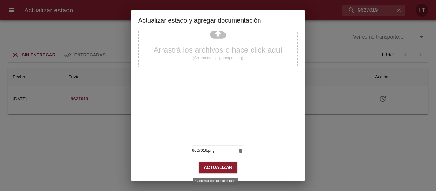
click at [224, 166] on span "Actualizar" at bounding box center [218, 168] width 29 height 8
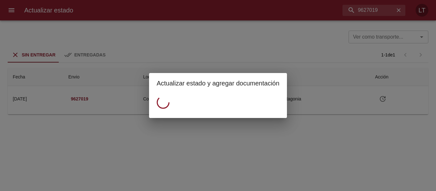
scroll to position [0, 0]
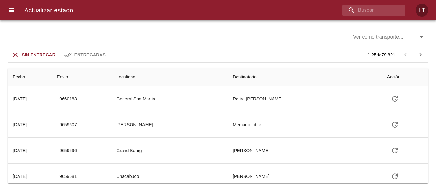
click at [364, 17] on div "Actualizar estado LT" at bounding box center [218, 10] width 436 height 20
click at [365, 15] on input "buscar" at bounding box center [357, 10] width 75 height 11
paste input "9643802"
type input "9643802"
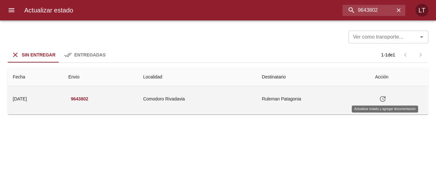
click at [383, 99] on icon "Tabla de envíos del cliente" at bounding box center [383, 99] width 8 height 8
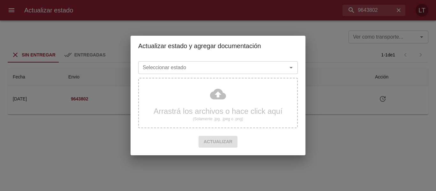
click at [239, 70] on input "Seleccionar estado" at bounding box center [208, 67] width 137 height 9
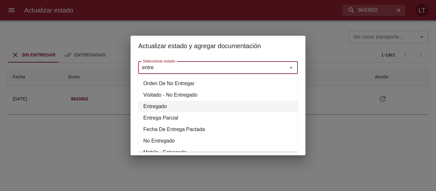
click at [156, 110] on li "Entregado" at bounding box center [218, 106] width 160 height 11
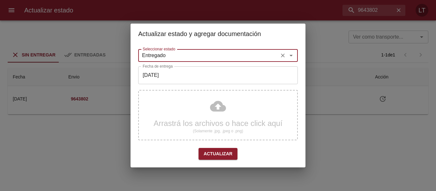
type input "Entregado"
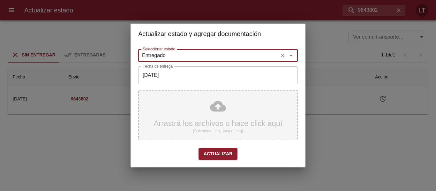
click at [220, 102] on div "Arrastrá los archivos o hace click aquí (Solamente .jpg, .jpeg o .png)" at bounding box center [218, 115] width 160 height 50
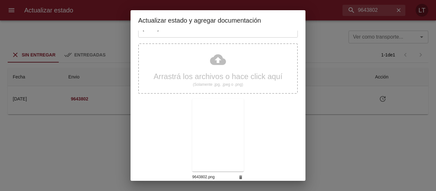
scroll to position [60, 0]
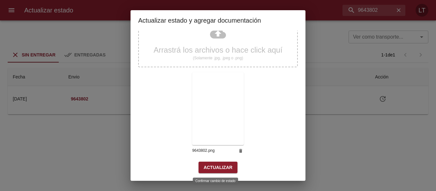
click at [218, 169] on span "Actualizar" at bounding box center [218, 168] width 29 height 8
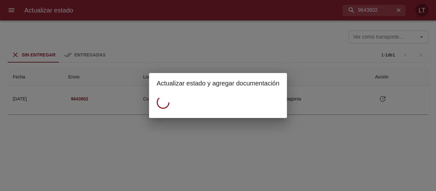
scroll to position [0, 0]
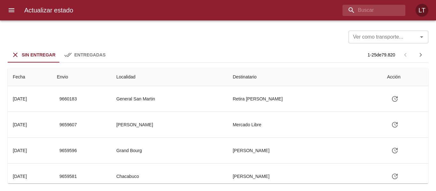
click at [380, 17] on div "Actualizar estado LT" at bounding box center [218, 10] width 436 height 20
click at [377, 14] on input "buscar" at bounding box center [357, 10] width 75 height 11
paste input "9643812"
type input "9643812"
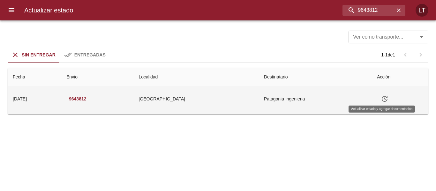
click at [381, 100] on icon "Tabla de envíos del cliente" at bounding box center [385, 99] width 8 height 8
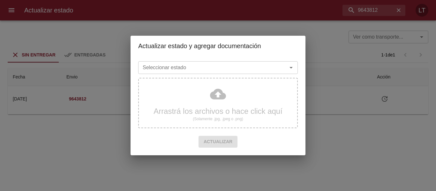
click at [232, 72] on input "Seleccionar estado" at bounding box center [208, 67] width 137 height 9
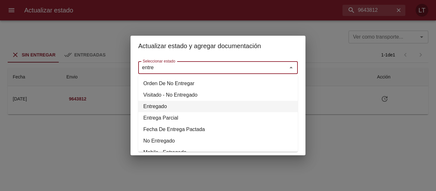
click at [164, 106] on li "Entregado" at bounding box center [218, 106] width 160 height 11
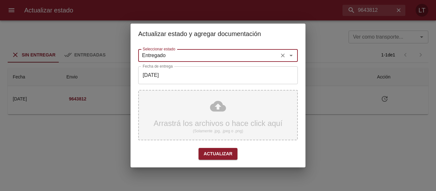
type input "Entregado"
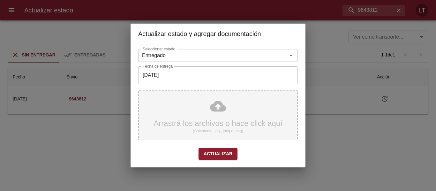
click at [209, 114] on div "Arrastrá los archivos o hace click aquí (Solamente .jpg, .jpeg o .png)" at bounding box center [218, 115] width 160 height 50
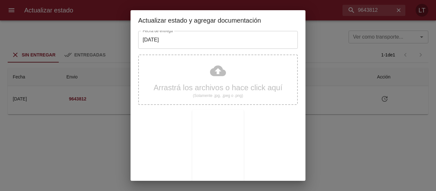
scroll to position [60, 0]
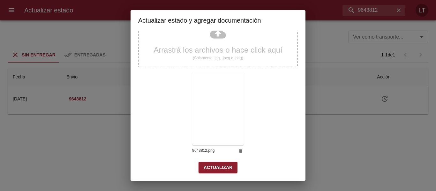
drag, startPoint x: 214, startPoint y: 159, endPoint x: 217, endPoint y: 164, distance: 5.2
click at [216, 162] on div "Seleccionar estado Entregado Seleccionar estado Fecha de entrega 13/10/2025 Fec…" at bounding box center [218, 75] width 160 height 205
click at [218, 165] on span "Actualizar" at bounding box center [218, 168] width 29 height 8
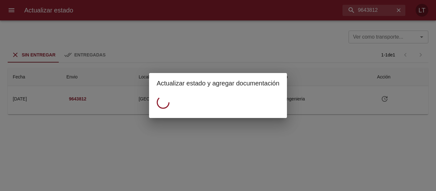
scroll to position [0, 0]
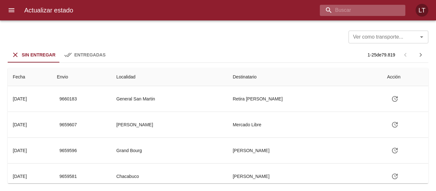
click at [377, 8] on input "buscar" at bounding box center [357, 10] width 75 height 11
paste input "9627024"
type input "9627024"
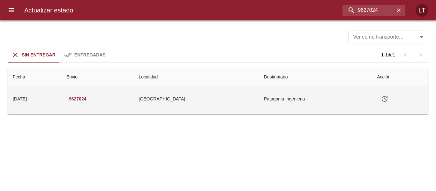
click at [381, 99] on icon "Tabla de envíos del cliente" at bounding box center [385, 99] width 8 height 8
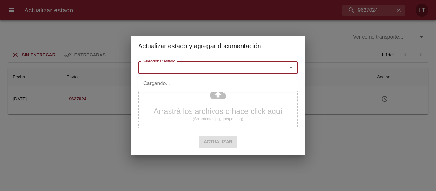
click at [219, 68] on input "Seleccionar estado" at bounding box center [208, 67] width 137 height 9
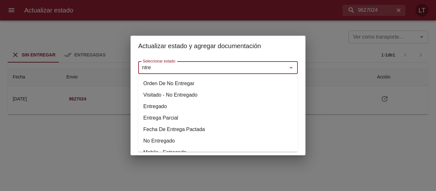
click at [167, 106] on li "Entregado" at bounding box center [218, 106] width 160 height 11
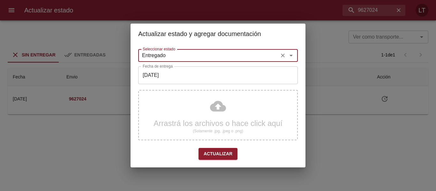
type input "Entregado"
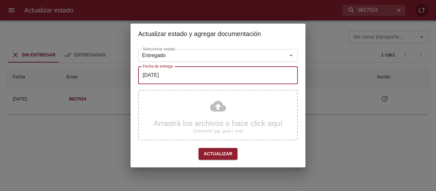
click at [168, 78] on input "[DATE]" at bounding box center [218, 75] width 160 height 18
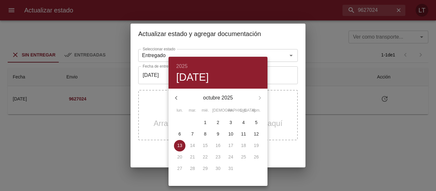
click at [229, 123] on span "3" at bounding box center [230, 122] width 11 height 6
type input "03/10/2025"
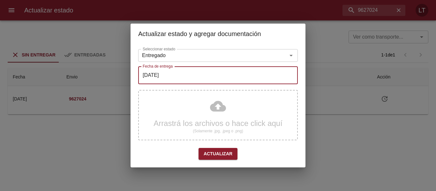
click at [210, 113] on div "Arrastrá los archivos o hace click aquí (Solamente .jpg, .jpeg o .png)" at bounding box center [218, 115] width 160 height 50
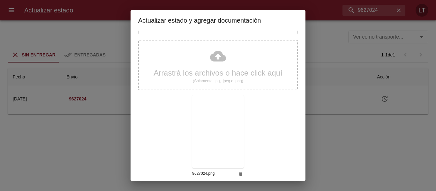
scroll to position [60, 0]
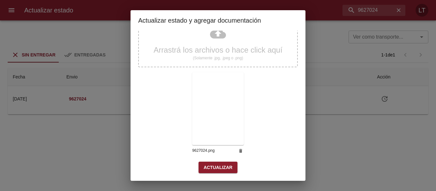
click at [202, 163] on button "Actualizar" at bounding box center [218, 168] width 39 height 12
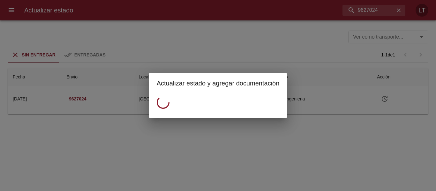
scroll to position [0, 0]
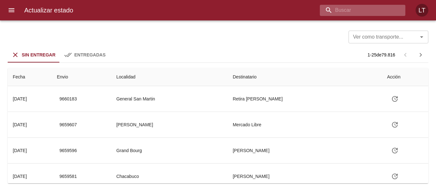
click at [379, 10] on input "buscar" at bounding box center [357, 10] width 75 height 11
paste input "9616039"
type input "9616039"
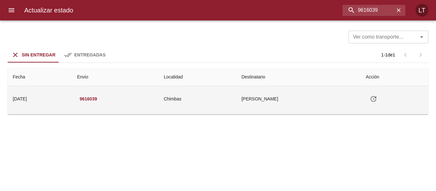
click at [374, 98] on icon "Tabla de envíos del cliente" at bounding box center [374, 99] width 8 height 8
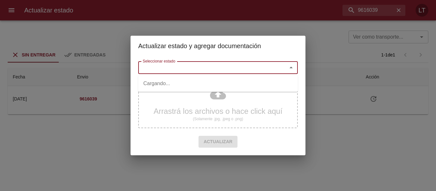
click at [217, 66] on input "Seleccionar estado" at bounding box center [208, 67] width 137 height 9
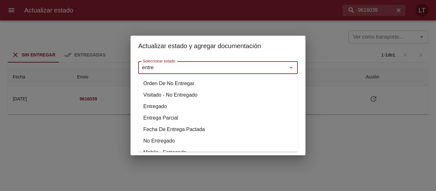
click at [171, 109] on li "Entregado" at bounding box center [218, 106] width 160 height 11
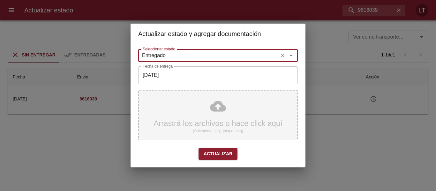
type input "Entregado"
click at [186, 108] on div "Arrastrá los archivos o hace click aquí (Solamente .jpg, .jpeg o .png)" at bounding box center [218, 115] width 160 height 50
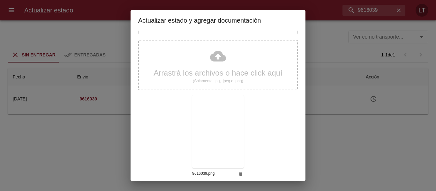
scroll to position [60, 0]
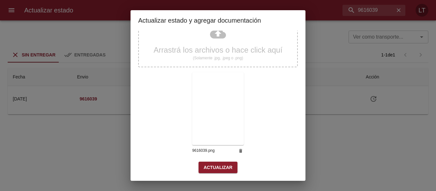
click at [221, 162] on button "Actualizar" at bounding box center [218, 168] width 39 height 12
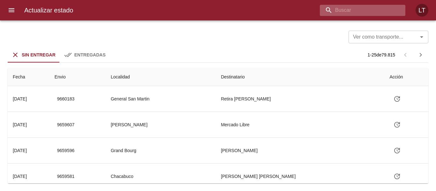
click at [358, 11] on input "buscar" at bounding box center [357, 10] width 75 height 11
paste input "9630860"
type input "9630860"
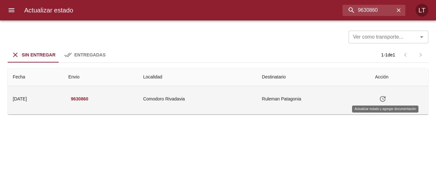
click at [386, 100] on icon "Tabla de envíos del cliente" at bounding box center [383, 99] width 6 height 6
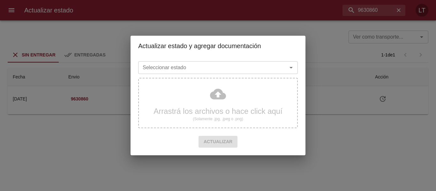
click at [207, 73] on div "Seleccionar estado" at bounding box center [218, 67] width 160 height 13
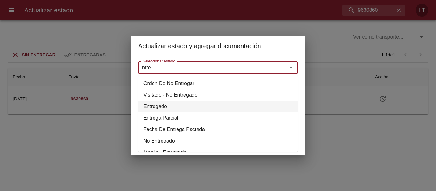
click at [149, 103] on li "Entregado" at bounding box center [218, 106] width 160 height 11
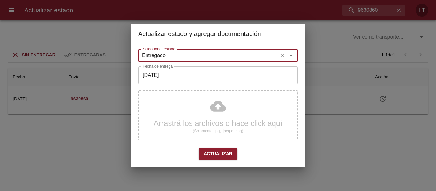
type input "Entregado"
click at [158, 79] on input "[DATE]" at bounding box center [218, 75] width 160 height 18
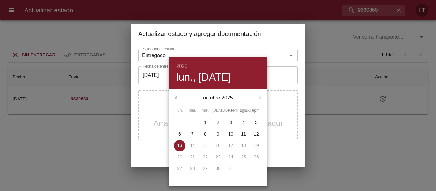
click at [177, 134] on span "6" at bounding box center [179, 134] width 11 height 6
type input "[DATE]"
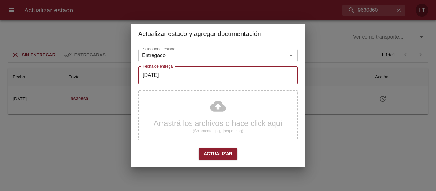
click at [210, 106] on div "Arrastrá los archivos o hace click aquí (Solamente .jpg, .jpeg o .png)" at bounding box center [218, 115] width 160 height 50
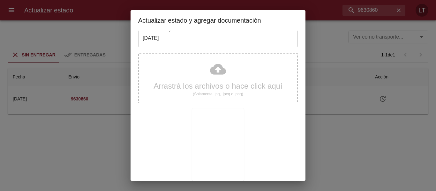
scroll to position [60, 0]
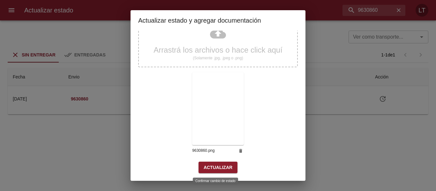
click at [223, 168] on span "Actualizar" at bounding box center [218, 168] width 29 height 8
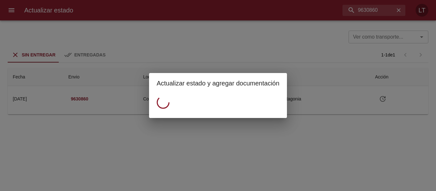
scroll to position [0, 0]
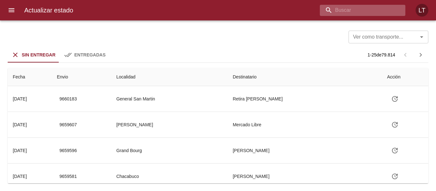
click at [372, 11] on input "buscar" at bounding box center [357, 10] width 75 height 11
paste input "9630274"
type input "9630274"
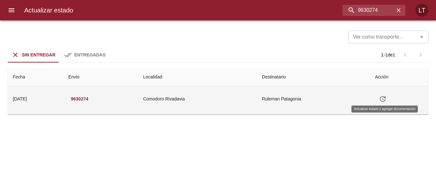
click at [382, 96] on icon "Tabla de envíos del cliente" at bounding box center [383, 99] width 8 height 8
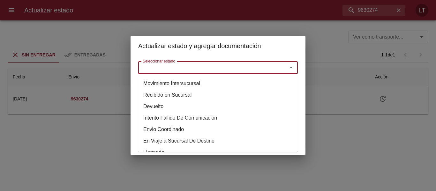
click at [237, 69] on input "Seleccionar estado" at bounding box center [208, 67] width 137 height 9
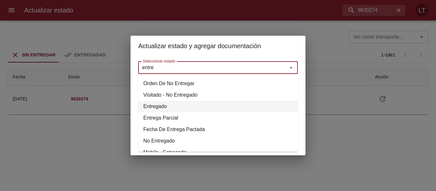
click at [160, 107] on li "Entregado" at bounding box center [218, 106] width 160 height 11
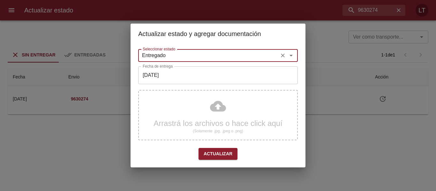
type input "Entregado"
click at [170, 82] on input "[DATE]" at bounding box center [218, 75] width 160 height 18
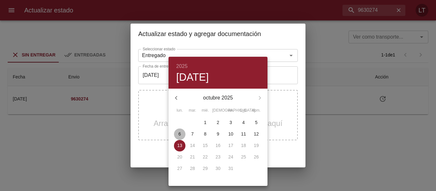
click at [181, 134] on p "6" at bounding box center [180, 134] width 3 height 6
type input "06/10/2025"
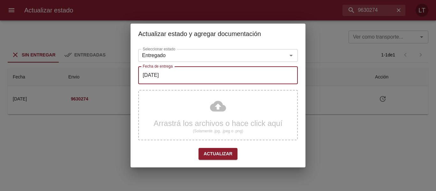
click at [218, 110] on div "Arrastrá los archivos o hace click aquí (Solamente .jpg, .jpeg o .png)" at bounding box center [218, 115] width 160 height 50
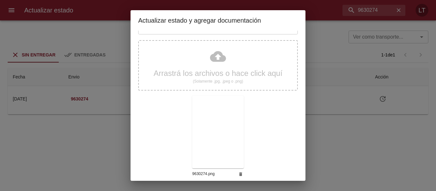
scroll to position [60, 0]
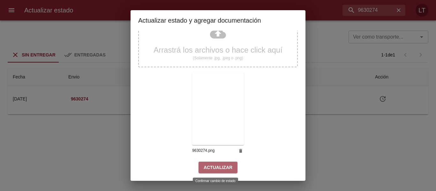
click at [228, 171] on span "Actualizar" at bounding box center [218, 168] width 29 height 8
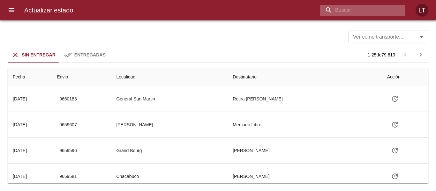
click at [374, 6] on input "buscar" at bounding box center [357, 10] width 75 height 11
paste input "9630283"
type input "9630283"
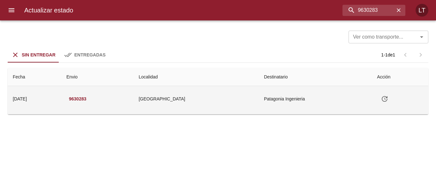
click at [377, 100] on button "Tabla de envíos del cliente" at bounding box center [384, 98] width 15 height 15
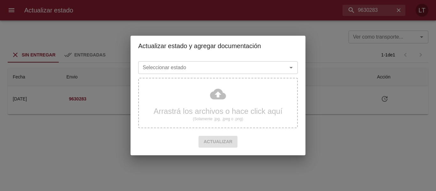
click at [250, 71] on input "Seleccionar estado" at bounding box center [208, 67] width 137 height 9
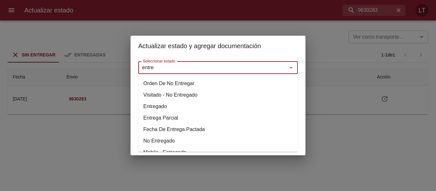
click at [168, 107] on li "Entregado" at bounding box center [218, 106] width 160 height 11
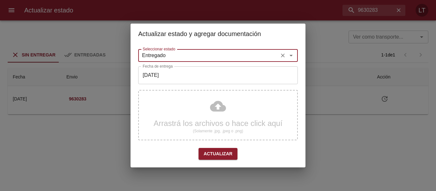
type input "Entregado"
click at [179, 85] on div "Seleccionar estado Entregado Seleccionar estado Fecha de entrega 13/10/2025 Fec…" at bounding box center [218, 106] width 160 height 118
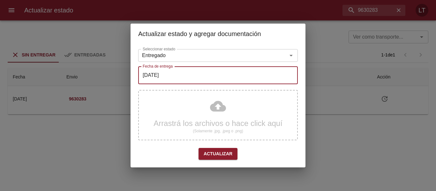
click at [186, 78] on input "[DATE]" at bounding box center [218, 75] width 160 height 18
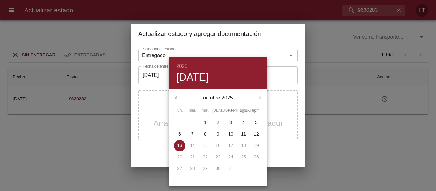
click at [243, 120] on p "4" at bounding box center [243, 122] width 3 height 6
type input "04/10/2025"
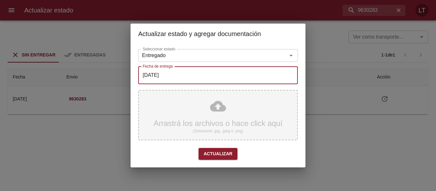
click at [225, 108] on div "Arrastrá los archivos o hace click aquí (Solamente .jpg, .jpeg o .png)" at bounding box center [218, 115] width 160 height 50
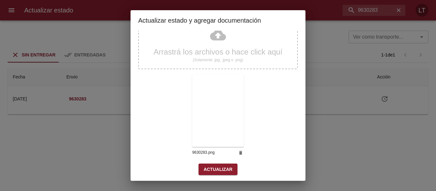
scroll to position [60, 0]
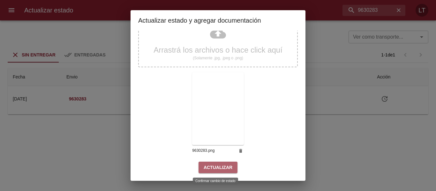
click at [222, 164] on span "Actualizar" at bounding box center [218, 168] width 29 height 8
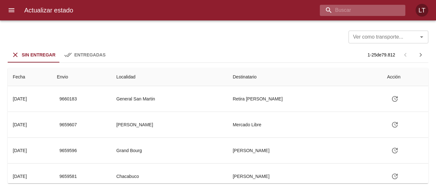
click at [367, 11] on input "buscar" at bounding box center [357, 10] width 75 height 11
paste input "9630871"
type input "9630871"
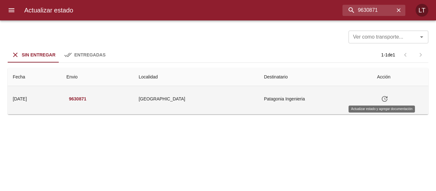
click at [381, 99] on icon "Tabla de envíos del cliente" at bounding box center [385, 99] width 8 height 8
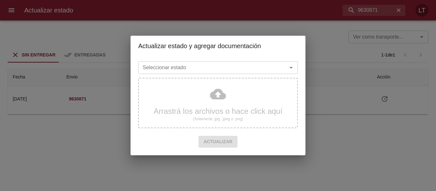
click at [222, 72] on div "Seleccionar estado" at bounding box center [218, 67] width 160 height 13
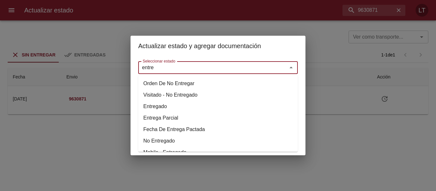
drag, startPoint x: 150, startPoint y: 110, endPoint x: 162, endPoint y: 87, distance: 26.8
click at [150, 110] on li "Entregado" at bounding box center [218, 106] width 160 height 11
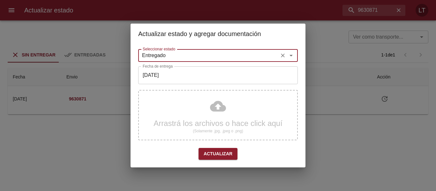
type input "Entregado"
click at [167, 74] on input "[DATE]" at bounding box center [218, 75] width 160 height 18
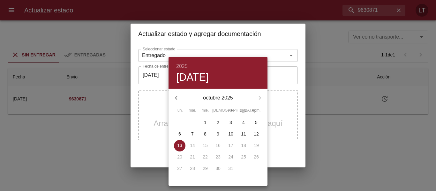
click at [180, 135] on p "6" at bounding box center [180, 134] width 3 height 6
type input "[DATE]"
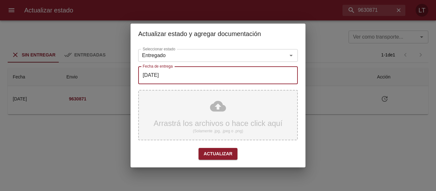
click at [214, 105] on div "Arrastrá los archivos o hace click aquí (Solamente .jpg, .jpeg o .png)" at bounding box center [218, 115] width 160 height 50
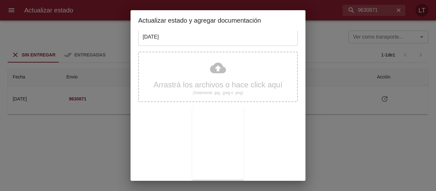
scroll to position [60, 0]
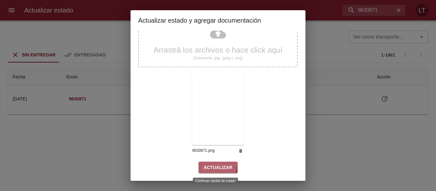
click at [201, 164] on button "Actualizar" at bounding box center [218, 168] width 39 height 12
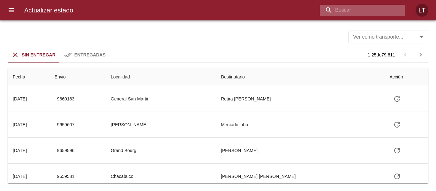
click at [355, 9] on input "buscar" at bounding box center [357, 10] width 75 height 11
paste input "9650064"
type input "9650064"
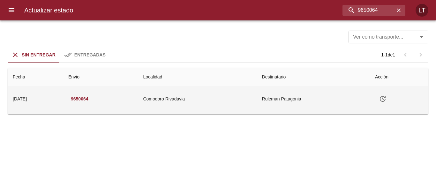
drag, startPoint x: 377, startPoint y: 98, endPoint x: 383, endPoint y: 98, distance: 5.7
click at [380, 98] on td "Tabla de envíos del cliente" at bounding box center [399, 99] width 58 height 26
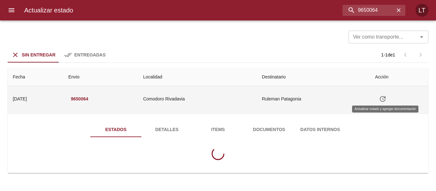
click at [384, 98] on icon "Tabla de envíos del cliente" at bounding box center [383, 99] width 8 height 8
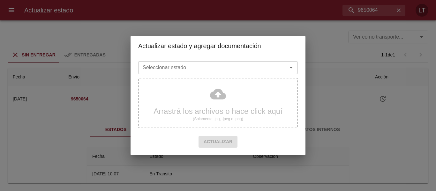
click at [263, 65] on input "Seleccionar estado" at bounding box center [208, 67] width 137 height 9
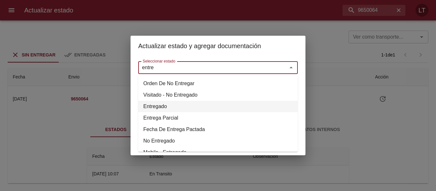
click at [156, 104] on li "Entregado" at bounding box center [218, 106] width 160 height 11
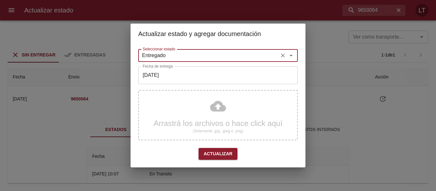
type input "Entregado"
click at [164, 78] on input "[DATE]" at bounding box center [218, 75] width 160 height 18
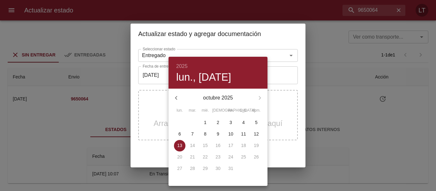
click at [157, 124] on div at bounding box center [218, 95] width 436 height 191
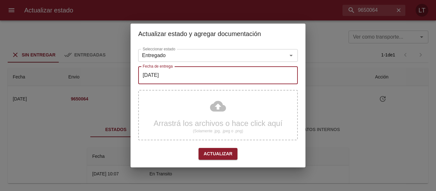
click at [217, 104] on div "Arrastrá los archivos o hace click aquí (Solamente .jpg, .jpeg o .png)" at bounding box center [218, 115] width 160 height 50
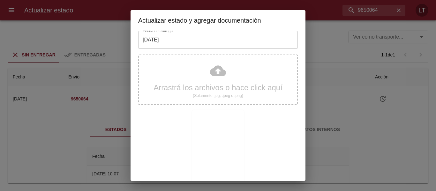
scroll to position [60, 0]
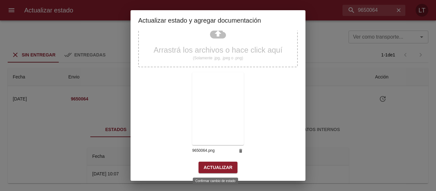
click at [211, 165] on span "Actualizar" at bounding box center [218, 168] width 29 height 8
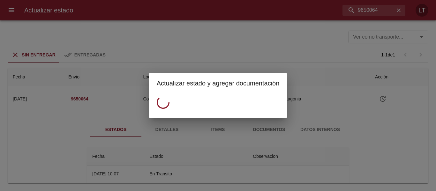
scroll to position [0, 0]
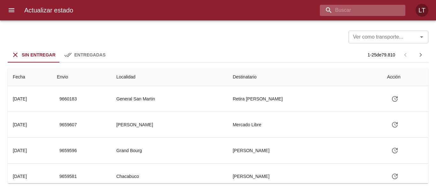
click at [381, 13] on input "buscar" at bounding box center [357, 10] width 75 height 11
paste input "9615303"
type input "9615303"
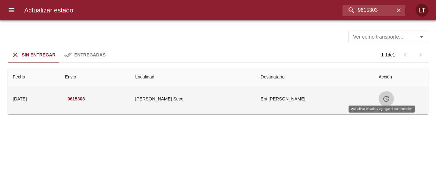
click at [383, 101] on icon "Tabla de envíos del cliente" at bounding box center [387, 99] width 8 height 8
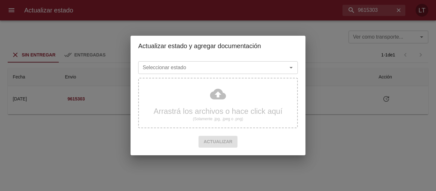
click at [239, 72] on input "Seleccionar estado" at bounding box center [208, 67] width 137 height 9
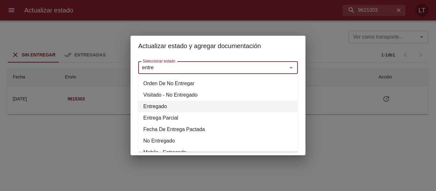
click at [157, 104] on li "Entregado" at bounding box center [218, 106] width 160 height 11
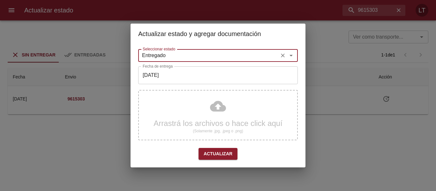
type input "Entregado"
click at [159, 78] on input "[DATE]" at bounding box center [218, 75] width 160 height 18
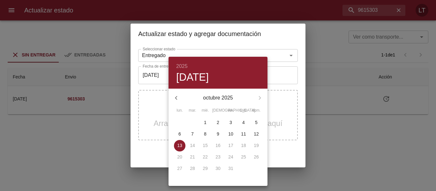
click at [211, 126] on div "1" at bounding box center [205, 122] width 13 height 11
type input "[DATE]"
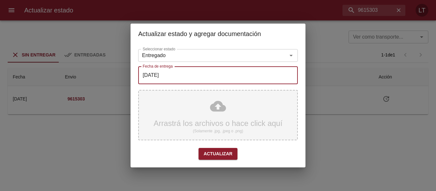
click at [209, 111] on div "Arrastrá los archivos o hace click aquí (Solamente .jpg, .jpeg o .png)" at bounding box center [218, 115] width 160 height 50
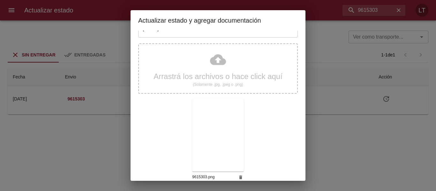
scroll to position [60, 0]
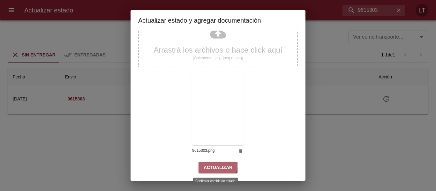
click at [213, 165] on span "Actualizar" at bounding box center [218, 168] width 29 height 8
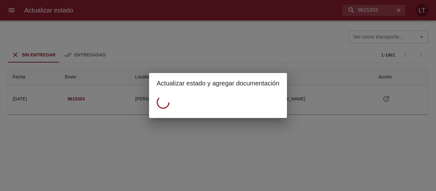
scroll to position [0, 0]
